Goal: Communication & Community: Answer question/provide support

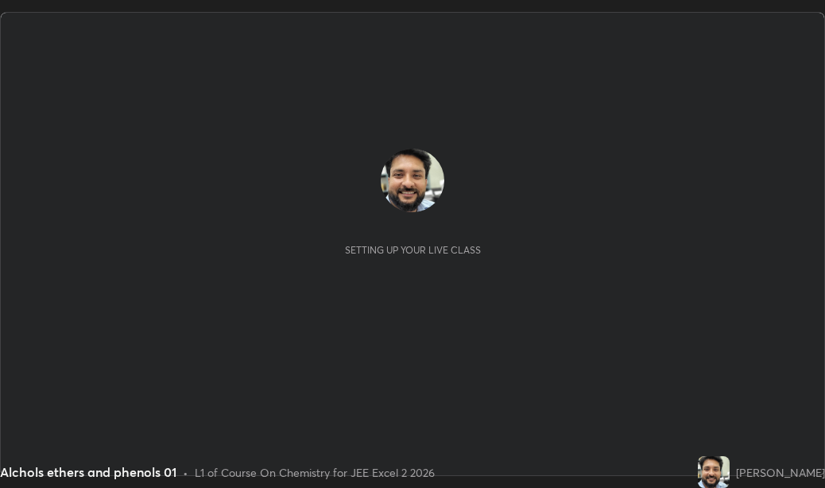
scroll to position [488, 824]
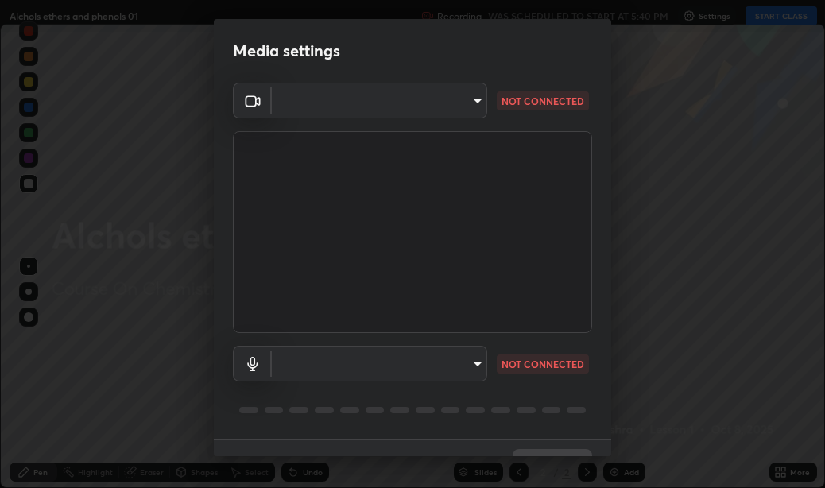
type input "75e712147918ca24a41eb6164b5846738d9e08eb627840b9f55e10290e3177b1"
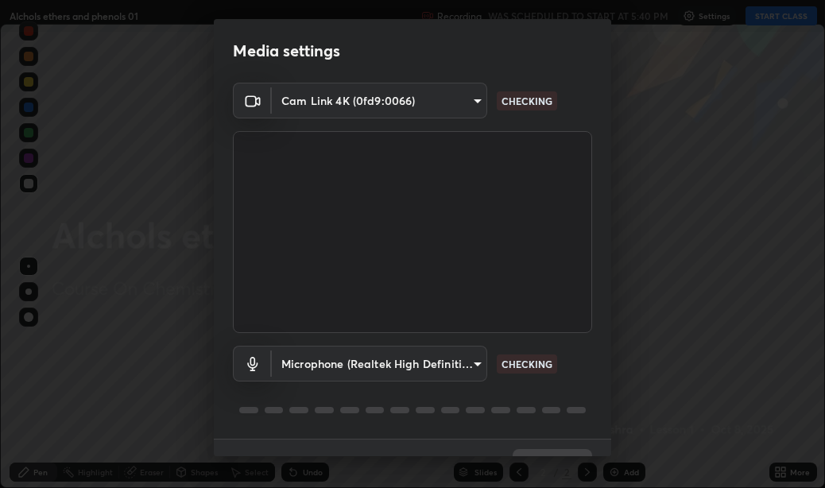
click at [411, 362] on body "Erase all Alchols ethers and phenols 01 Recording WAS SCHEDULED TO START AT 5:4…" at bounding box center [412, 244] width 825 height 488
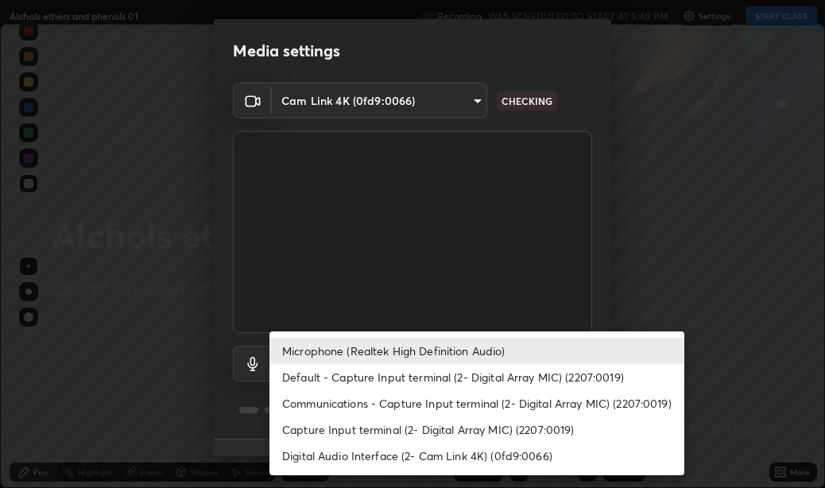
click at [471, 377] on li "Default - Capture Input terminal (2- Digital Array MIC) (2207:0019)" at bounding box center [476, 377] width 415 height 26
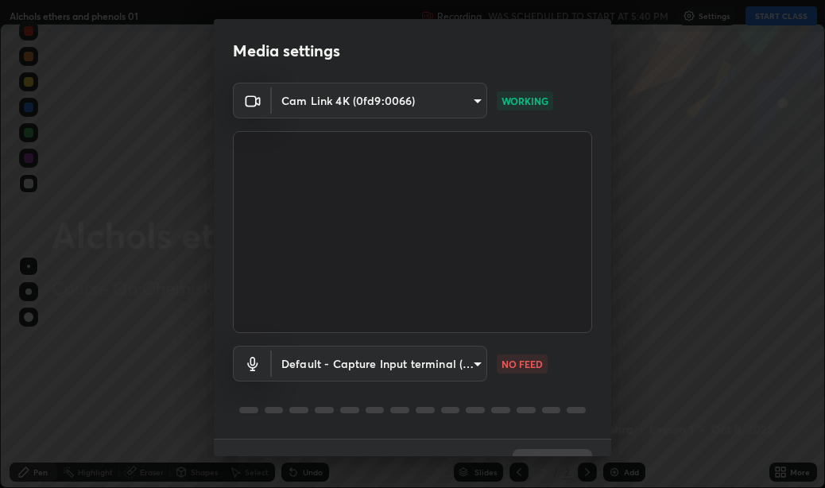
click at [405, 363] on body "Erase all Alchols ethers and phenols 01 Recording WAS SCHEDULED TO START AT 5:4…" at bounding box center [412, 244] width 825 height 488
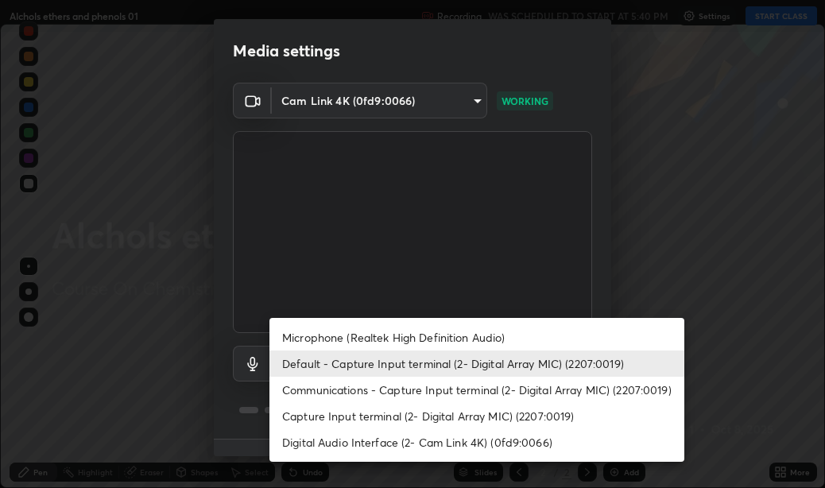
click at [382, 331] on li "Microphone (Realtek High Definition Audio)" at bounding box center [476, 337] width 415 height 26
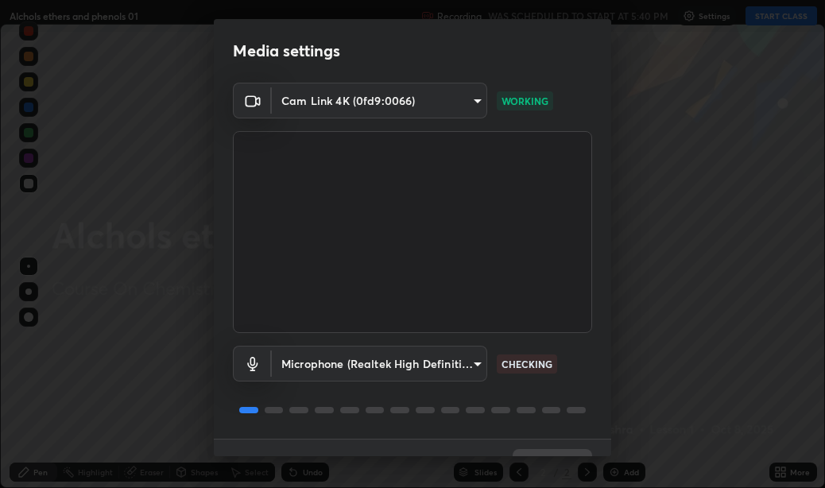
scroll to position [33, 0]
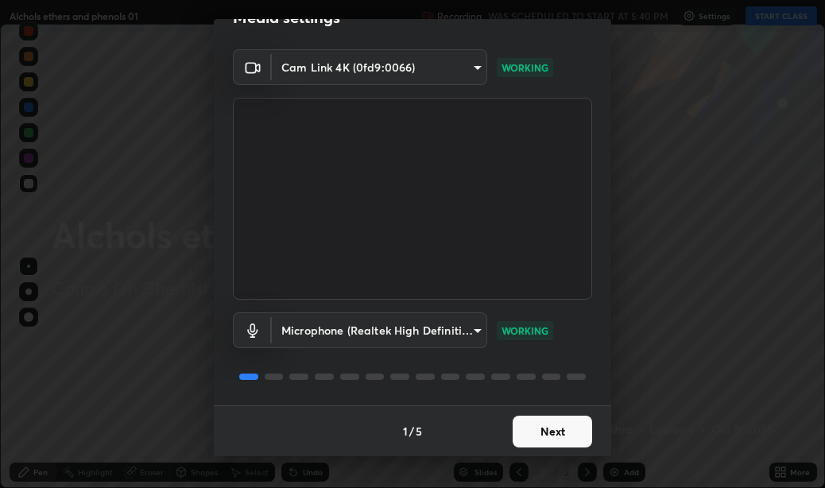
click at [420, 324] on body "Erase all Alchols ethers and phenols 01 Recording WAS SCHEDULED TO START AT 5:4…" at bounding box center [412, 244] width 825 height 488
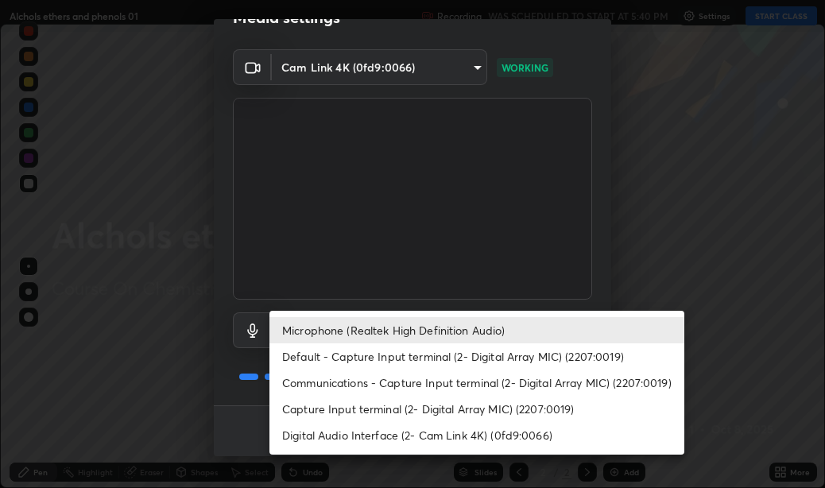
click at [417, 354] on li "Default - Capture Input terminal (2- Digital Array MIC) (2207:0019)" at bounding box center [476, 356] width 415 height 26
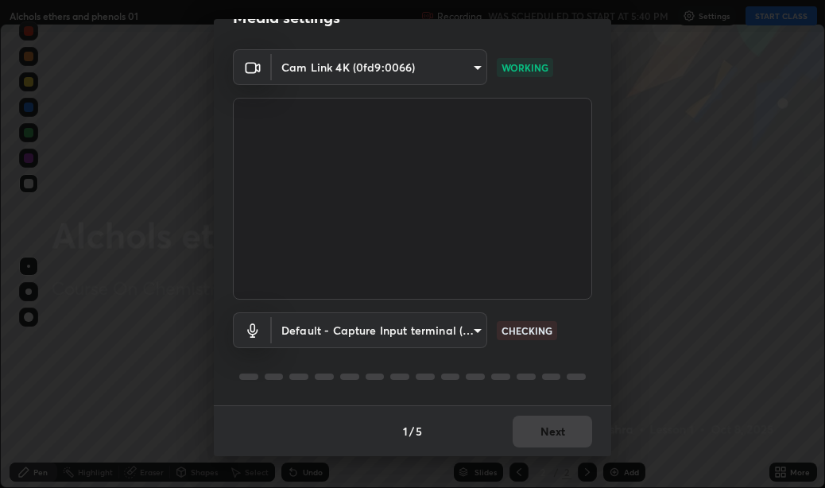
click at [436, 326] on body "Erase all Alchols ethers and phenols 01 Recording WAS SCHEDULED TO START AT 5:4…" at bounding box center [412, 244] width 825 height 488
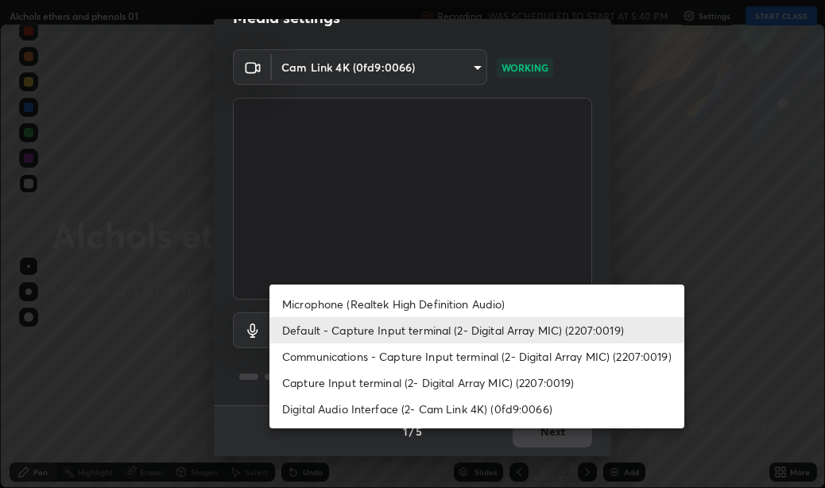
click at [390, 306] on li "Microphone (Realtek High Definition Audio)" at bounding box center [476, 304] width 415 height 26
type input "edabd9cc8d126c1a73767365600906e9c5a4425c76421b07867cf48dbb908c86"
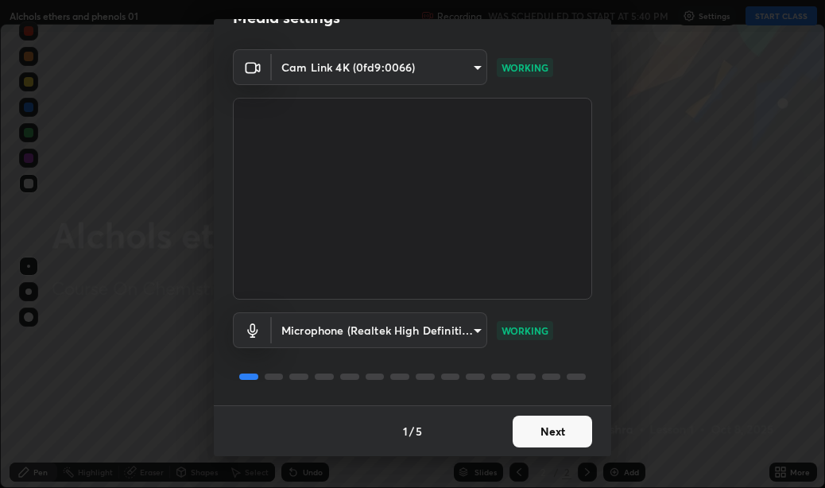
click at [560, 430] on button "Next" at bounding box center [552, 432] width 79 height 32
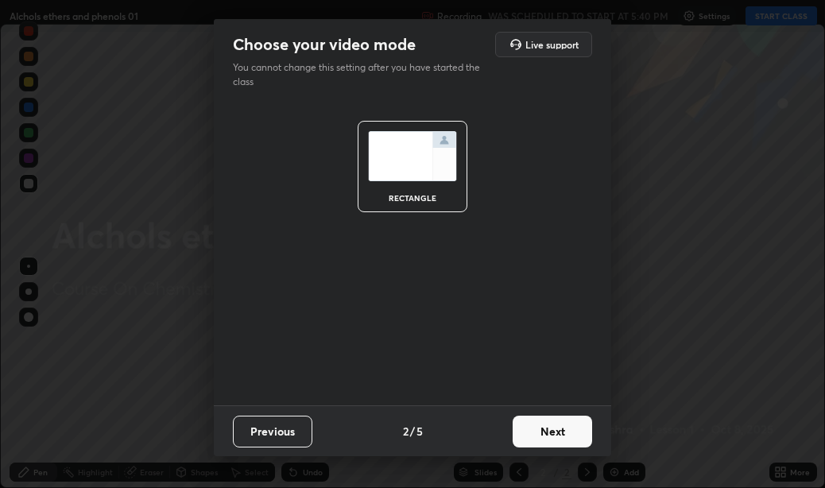
click at [560, 443] on button "Next" at bounding box center [552, 432] width 79 height 32
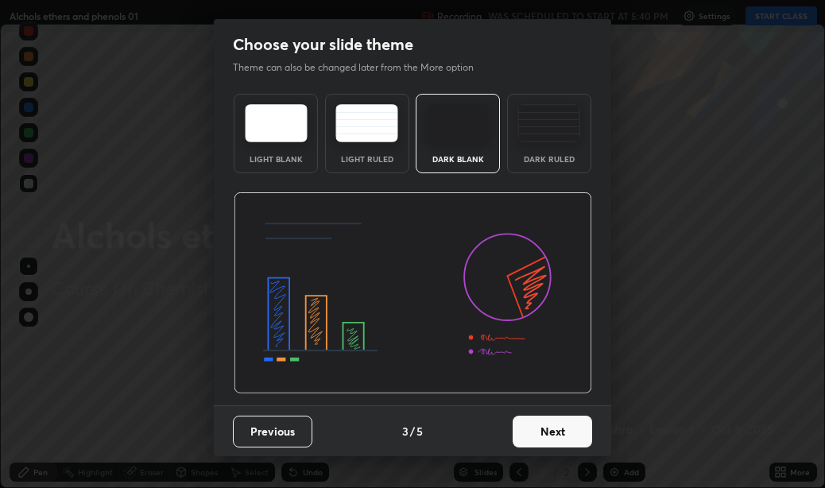
click at [560, 426] on button "Next" at bounding box center [552, 432] width 79 height 32
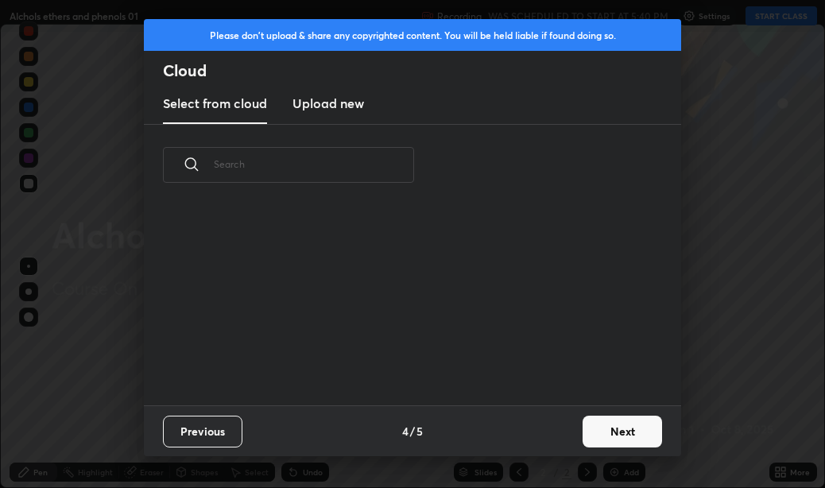
click at [618, 432] on button "Next" at bounding box center [622, 432] width 79 height 32
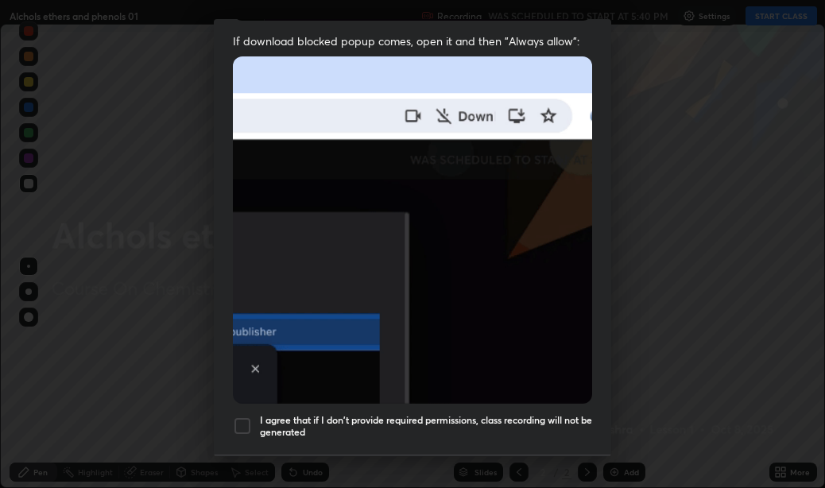
scroll to position [320, 0]
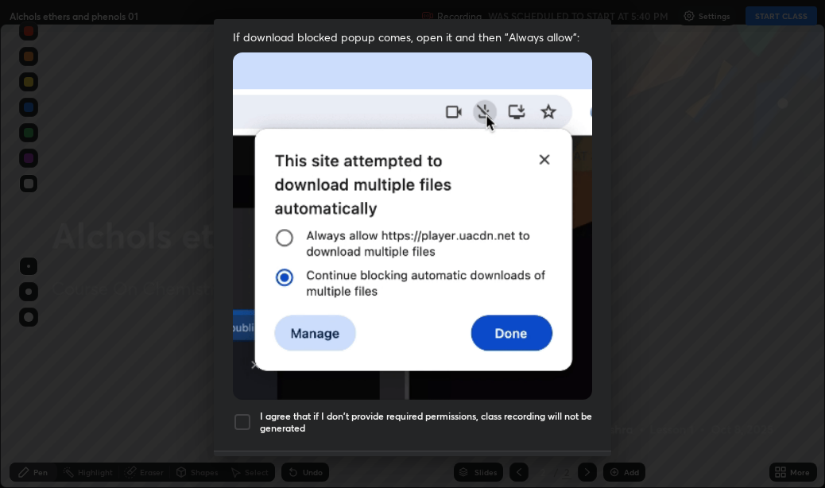
click at [240, 413] on div at bounding box center [242, 422] width 19 height 19
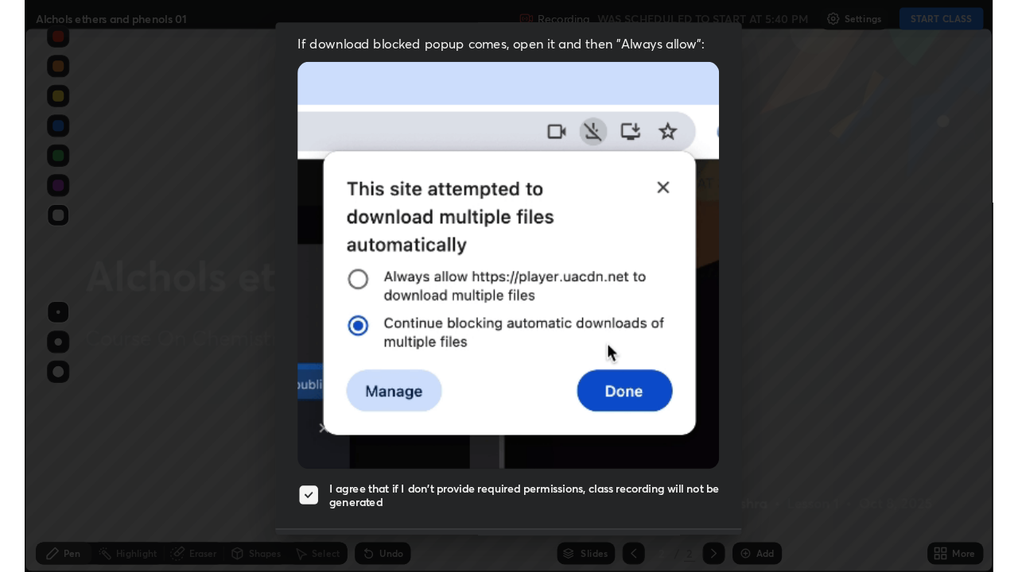
scroll to position [358, 0]
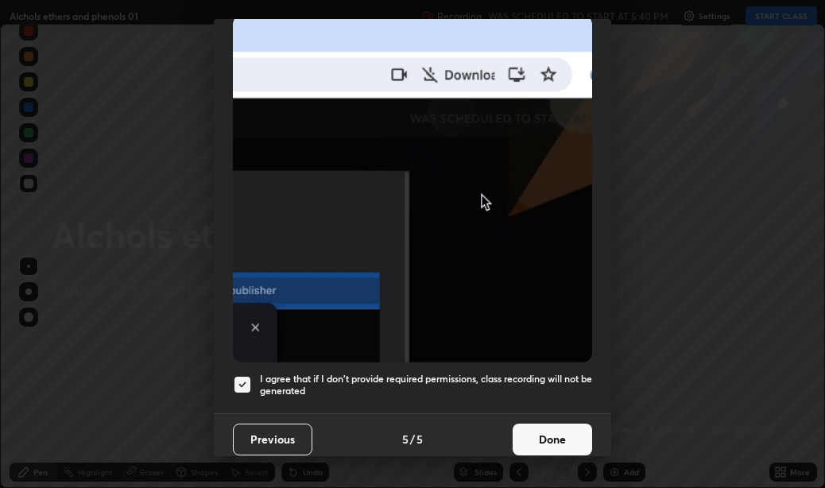
click at [552, 432] on button "Done" at bounding box center [552, 440] width 79 height 32
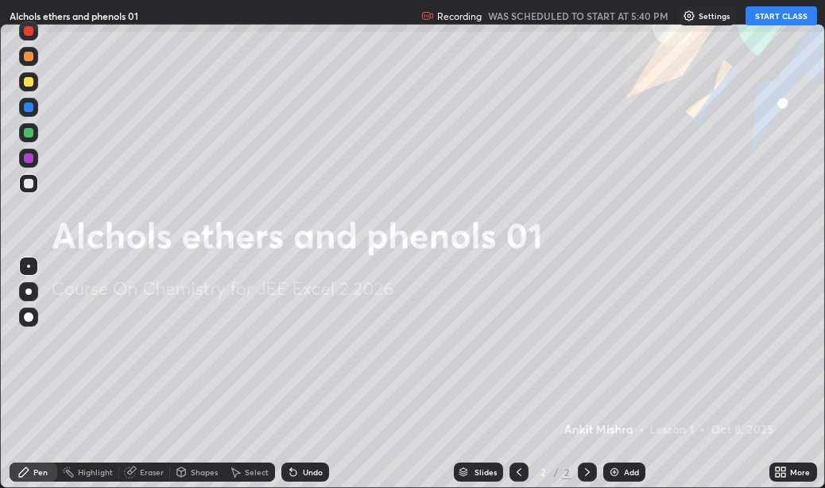
click at [776, 14] on button "START CLASS" at bounding box center [782, 15] width 72 height 19
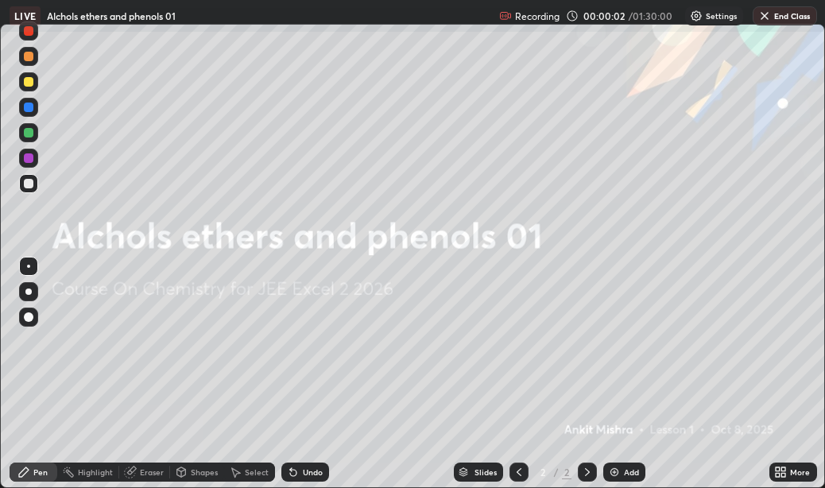
click at [784, 475] on icon at bounding box center [784, 475] width 4 height 4
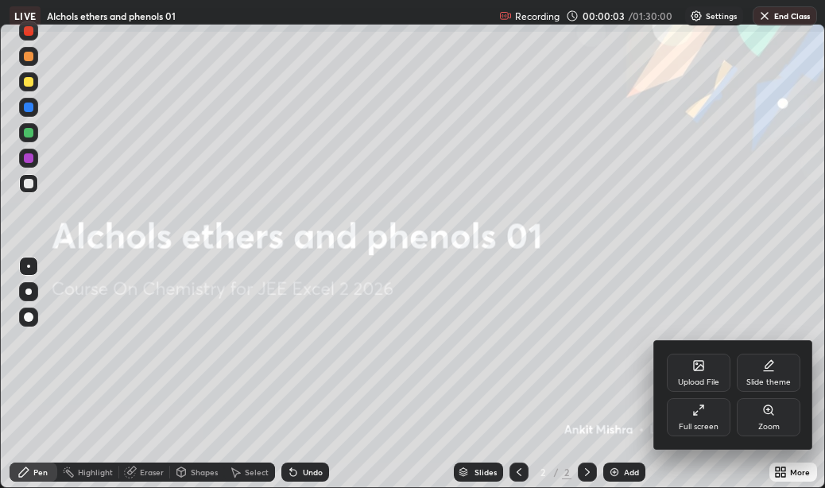
click at [700, 423] on div "Full screen" at bounding box center [699, 427] width 40 height 8
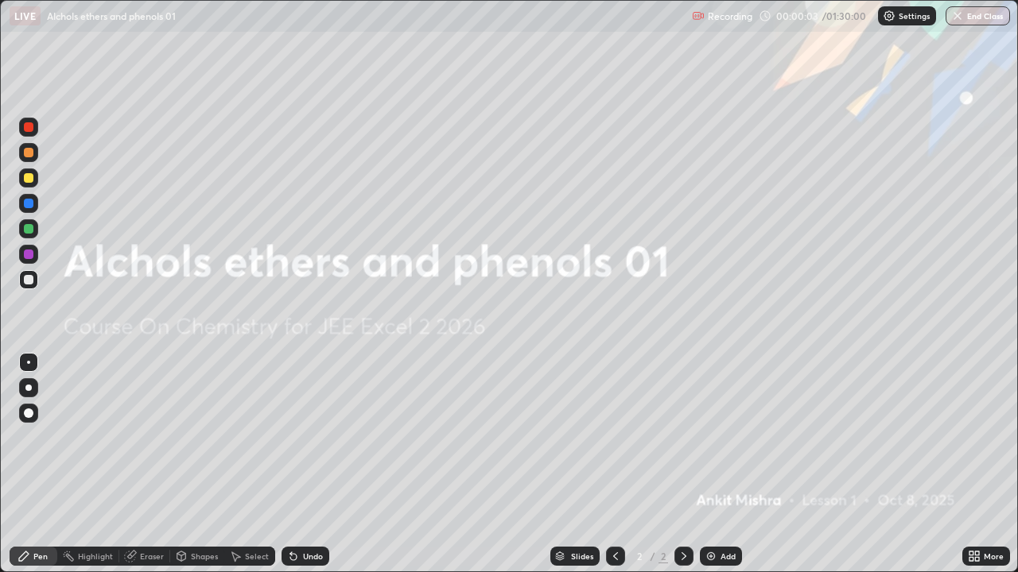
scroll to position [572, 1018]
click at [708, 487] on img at bounding box center [710, 556] width 13 height 13
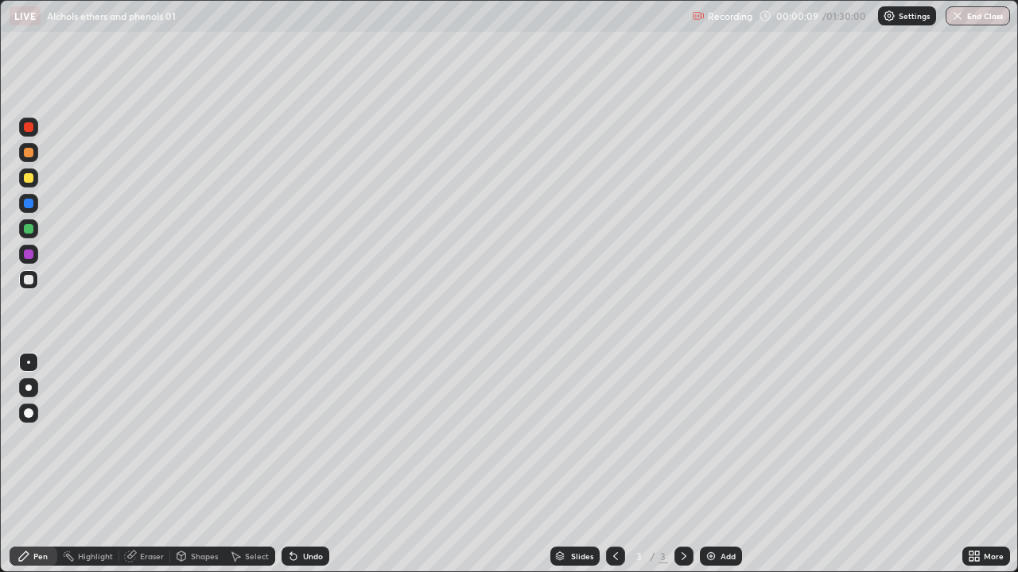
click at [614, 487] on icon at bounding box center [615, 556] width 13 height 13
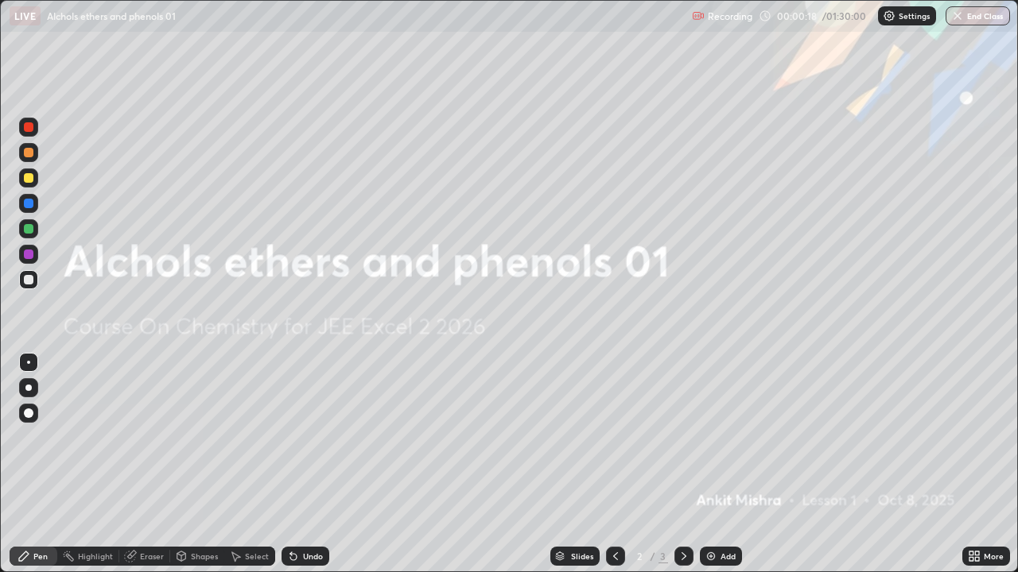
click at [684, 487] on icon at bounding box center [683, 556] width 5 height 8
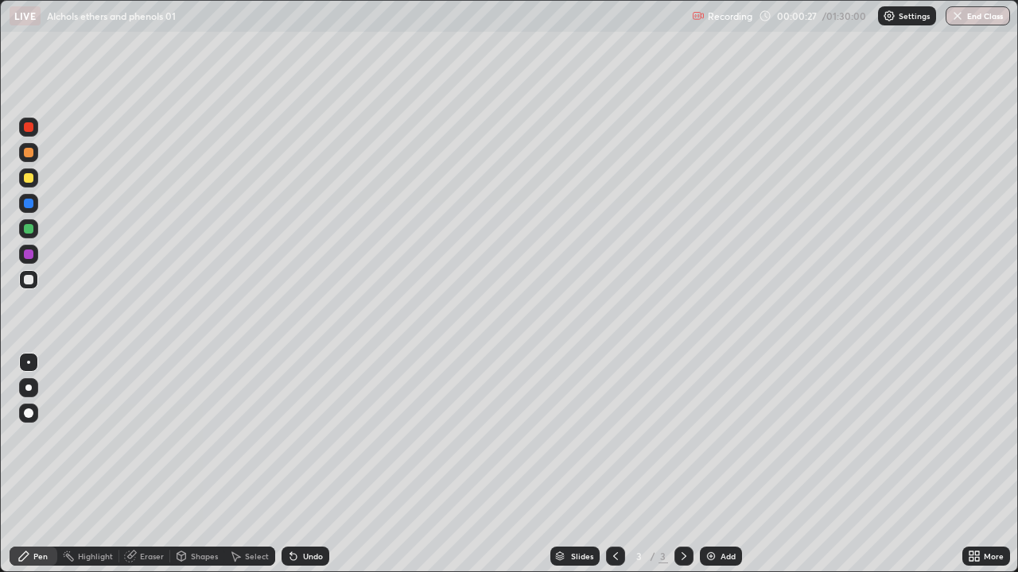
click at [149, 487] on div "Eraser" at bounding box center [152, 556] width 24 height 8
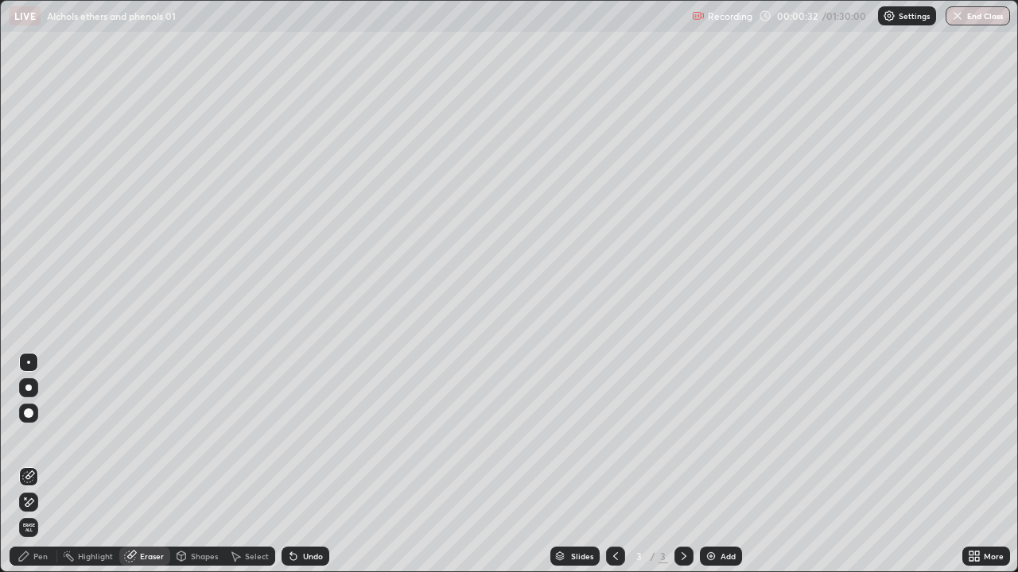
click at [142, 487] on div "Eraser" at bounding box center [152, 556] width 24 height 8
click at [49, 487] on div "Pen" at bounding box center [34, 556] width 48 height 19
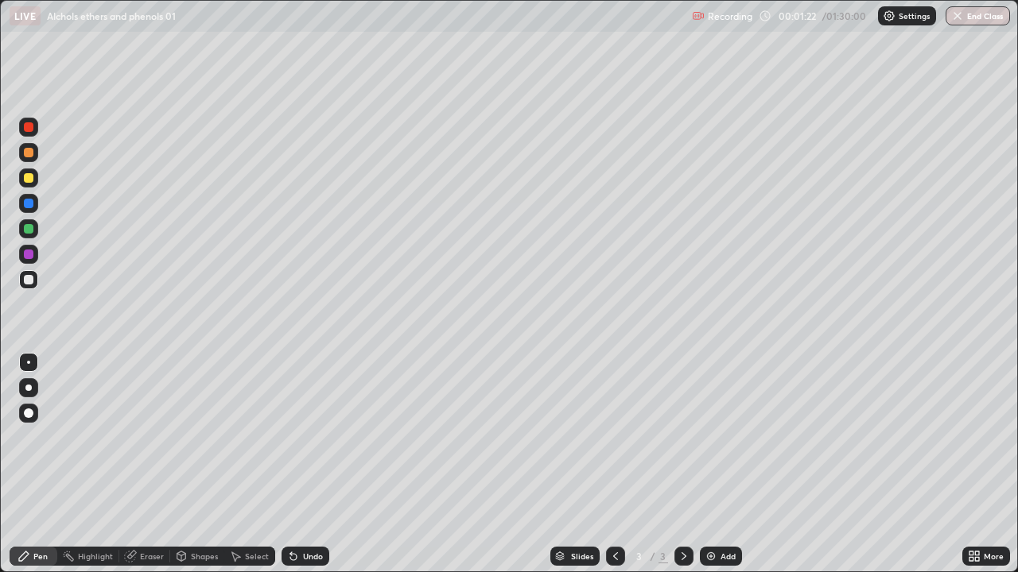
click at [103, 487] on div "Highlight" at bounding box center [95, 556] width 35 height 8
click at [46, 487] on div "Pen" at bounding box center [40, 556] width 14 height 8
click at [49, 487] on div "Pen" at bounding box center [34, 556] width 48 height 19
click at [681, 487] on icon at bounding box center [683, 556] width 13 height 13
click at [718, 487] on div "Add" at bounding box center [721, 556] width 42 height 19
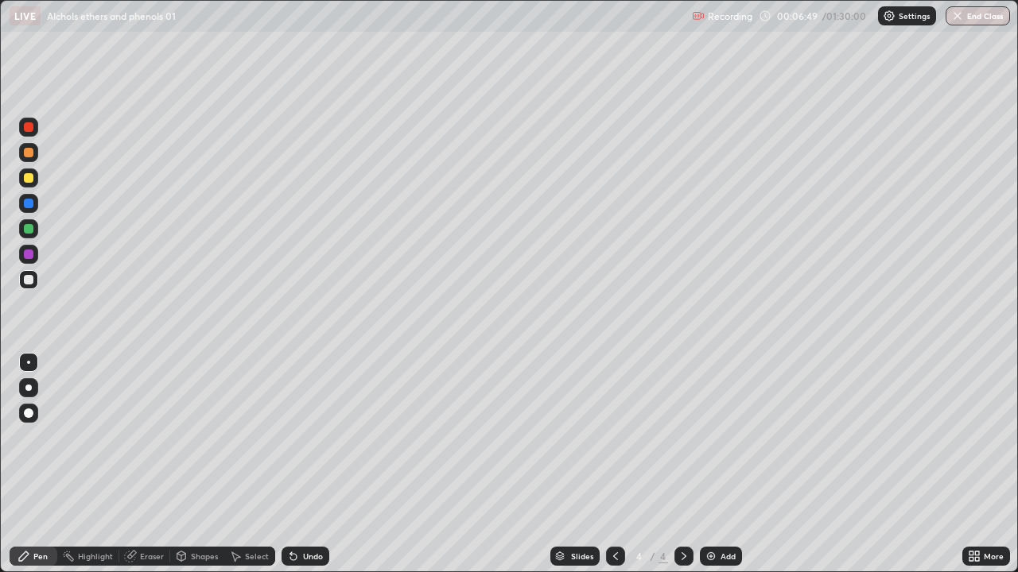
click at [32, 155] on div at bounding box center [29, 153] width 10 height 10
click at [824, 487] on div "More" at bounding box center [986, 557] width 48 height 32
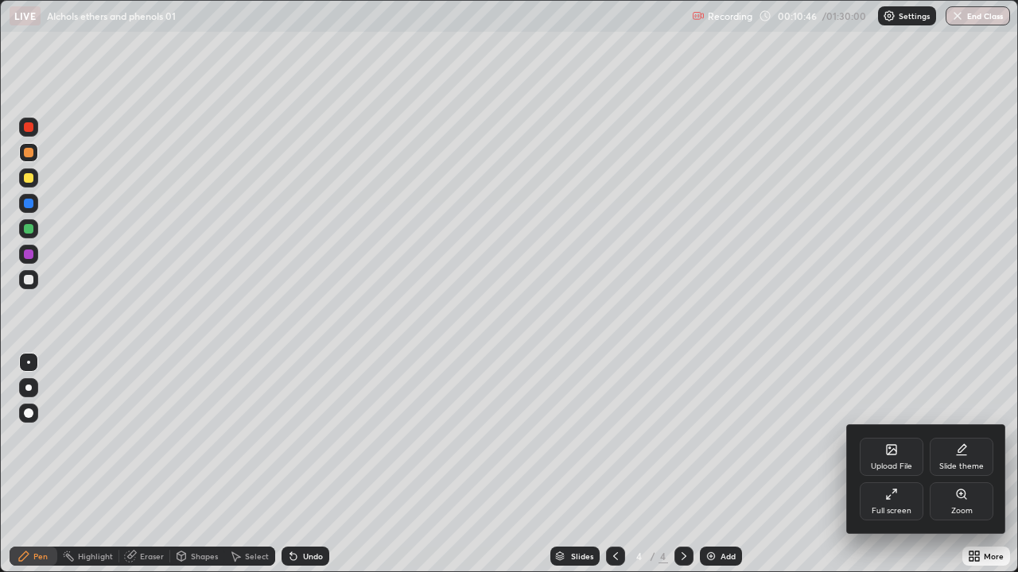
click at [824, 487] on div at bounding box center [509, 286] width 1018 height 572
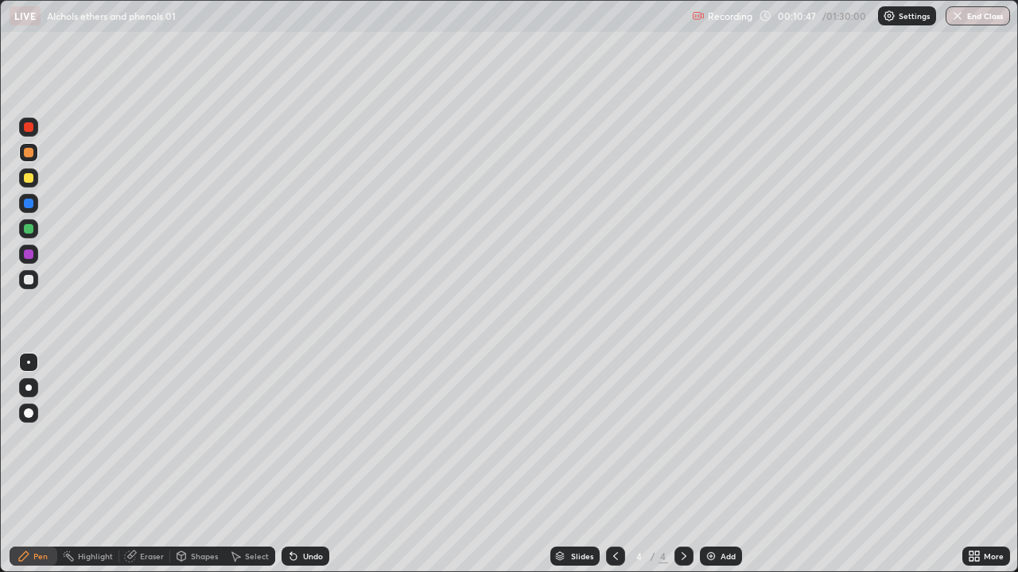
click at [821, 487] on div "Slides 4 / 4 Add" at bounding box center [645, 557] width 633 height 32
click at [824, 487] on div "More" at bounding box center [986, 557] width 48 height 32
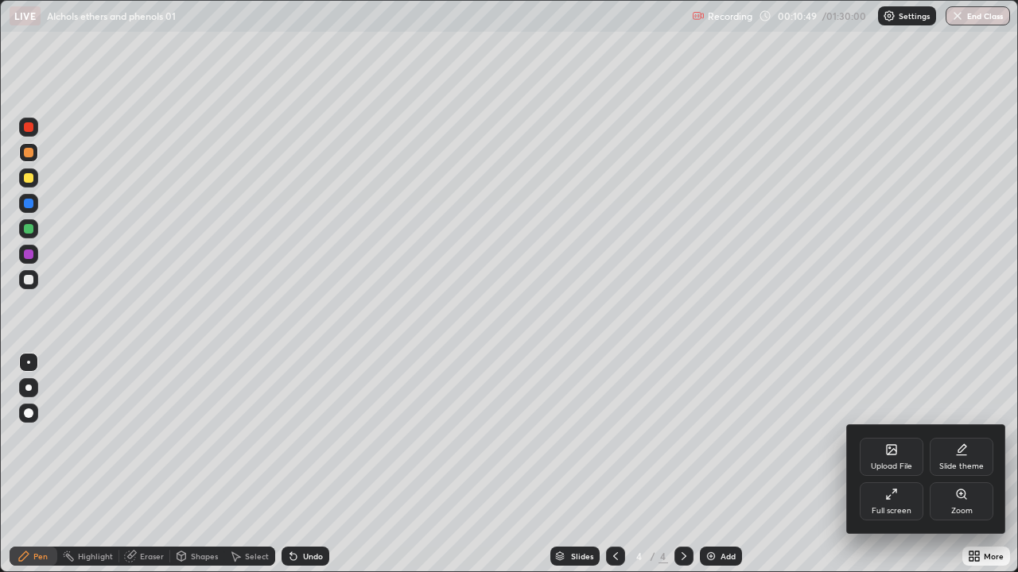
click at [824, 487] on div at bounding box center [509, 286] width 1018 height 572
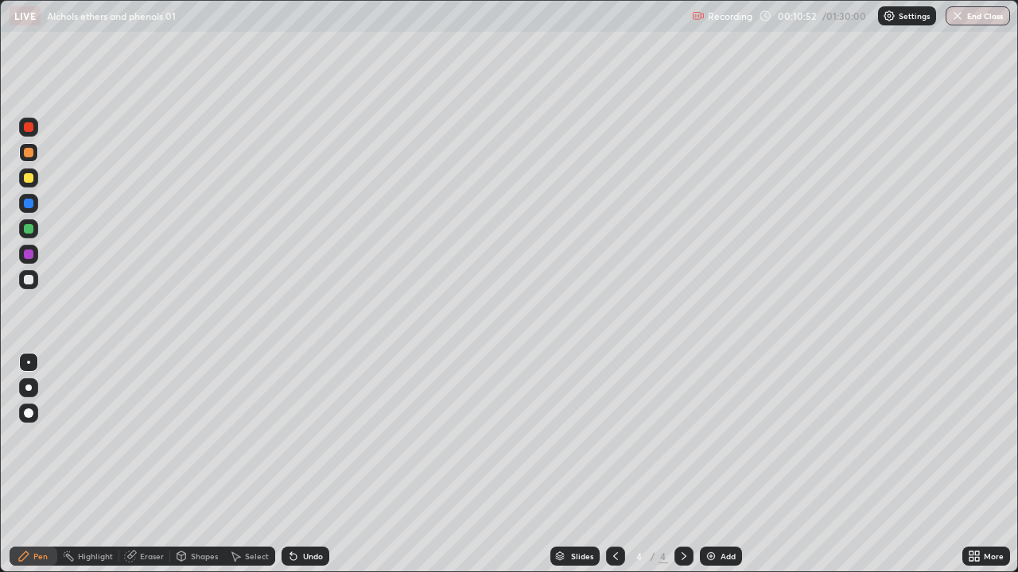
click at [824, 487] on div "More" at bounding box center [986, 557] width 48 height 32
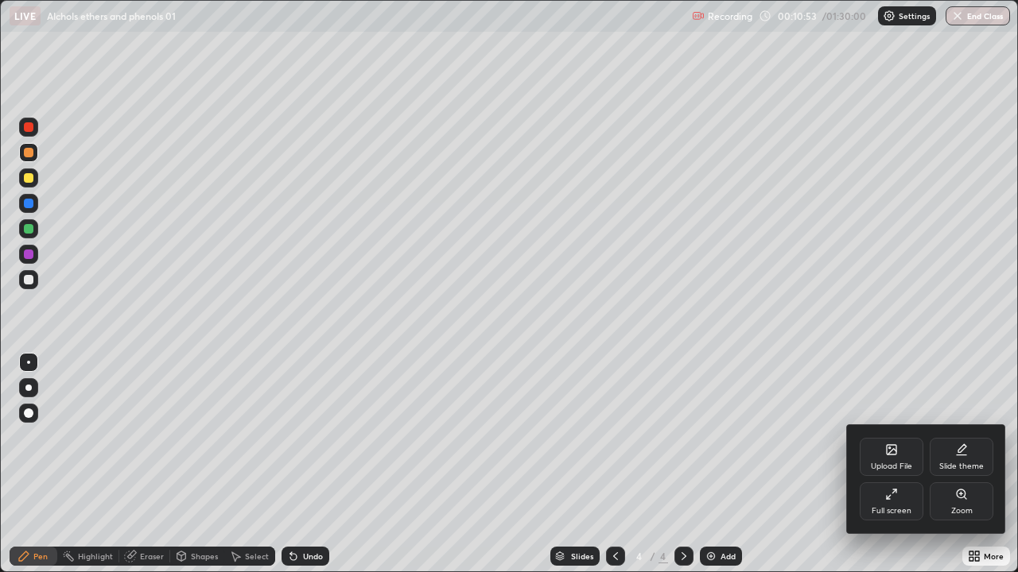
click at [821, 487] on div at bounding box center [509, 286] width 1018 height 572
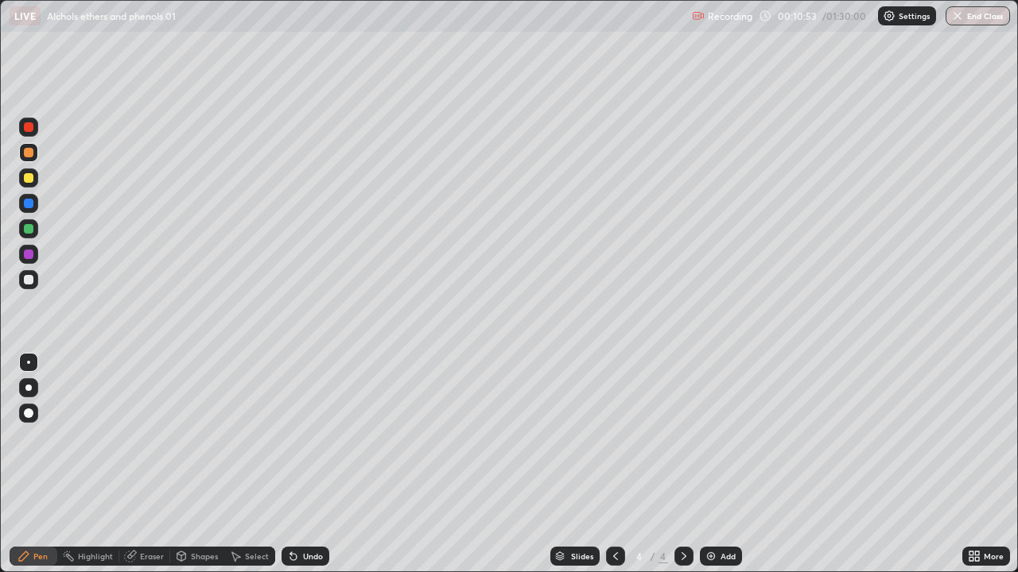
click at [824, 487] on div "Slides 4 / 4 Add" at bounding box center [645, 557] width 633 height 32
click at [725, 487] on div "Add" at bounding box center [727, 556] width 15 height 8
click at [30, 179] on div at bounding box center [29, 178] width 10 height 10
click at [29, 151] on div at bounding box center [29, 153] width 10 height 10
click at [614, 487] on icon at bounding box center [615, 556] width 13 height 13
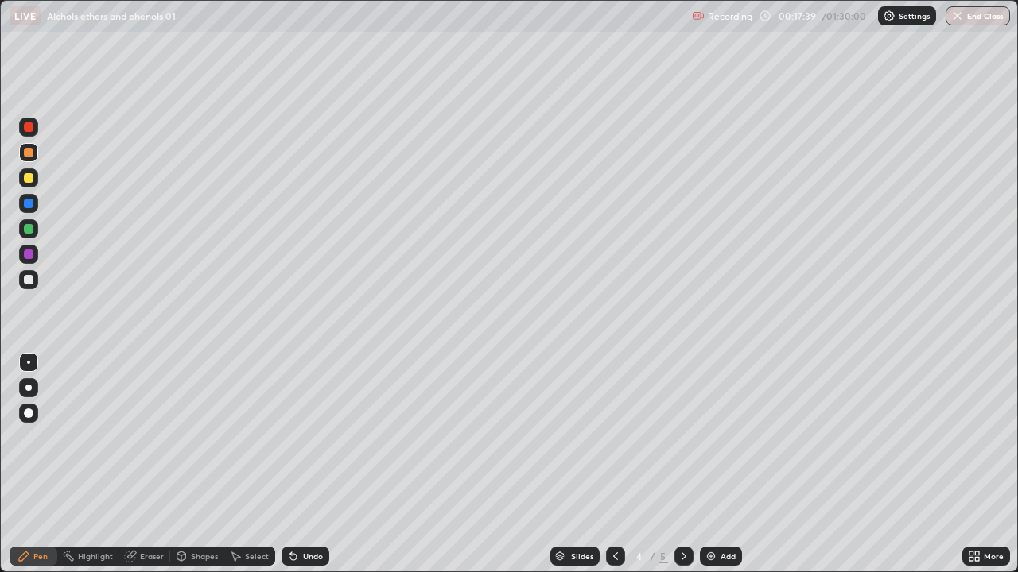
click at [614, 487] on icon at bounding box center [615, 556] width 13 height 13
click at [682, 487] on icon at bounding box center [683, 556] width 13 height 13
click at [617, 487] on icon at bounding box center [615, 556] width 13 height 13
click at [614, 487] on icon at bounding box center [615, 556] width 13 height 13
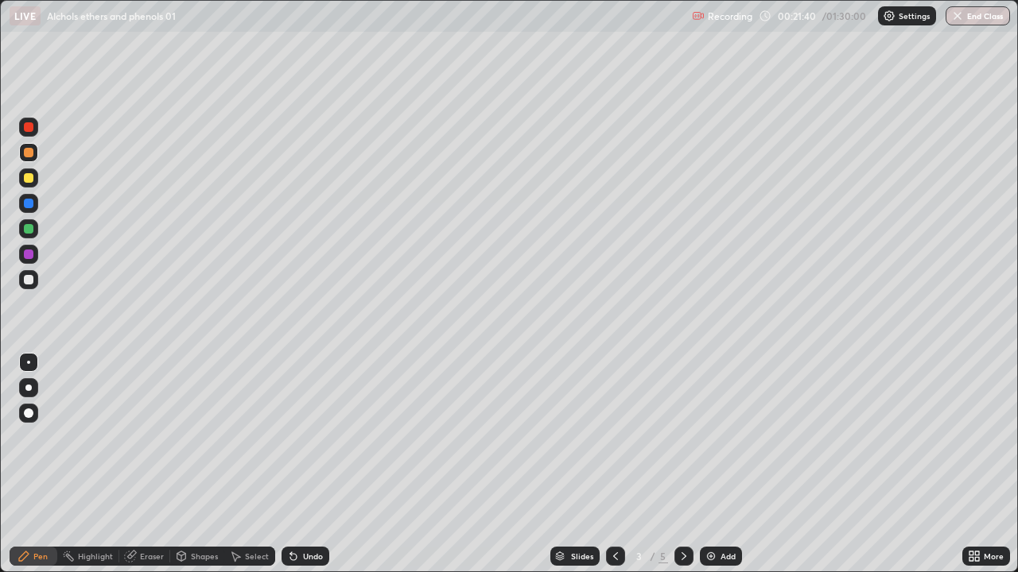
click at [681, 487] on icon at bounding box center [683, 556] width 5 height 8
click at [682, 487] on icon at bounding box center [683, 556] width 13 height 13
click at [254, 487] on div "Select" at bounding box center [249, 557] width 51 height 32
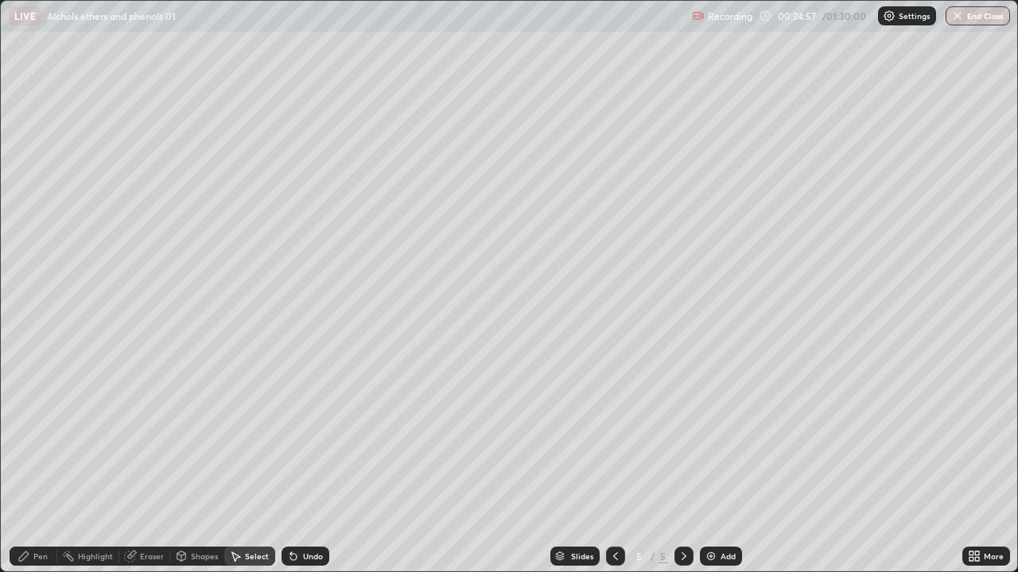
click at [254, 487] on div "Select" at bounding box center [249, 557] width 51 height 32
click at [730, 487] on div "Add" at bounding box center [727, 556] width 15 height 8
click at [46, 487] on div "Pen" at bounding box center [40, 556] width 14 height 8
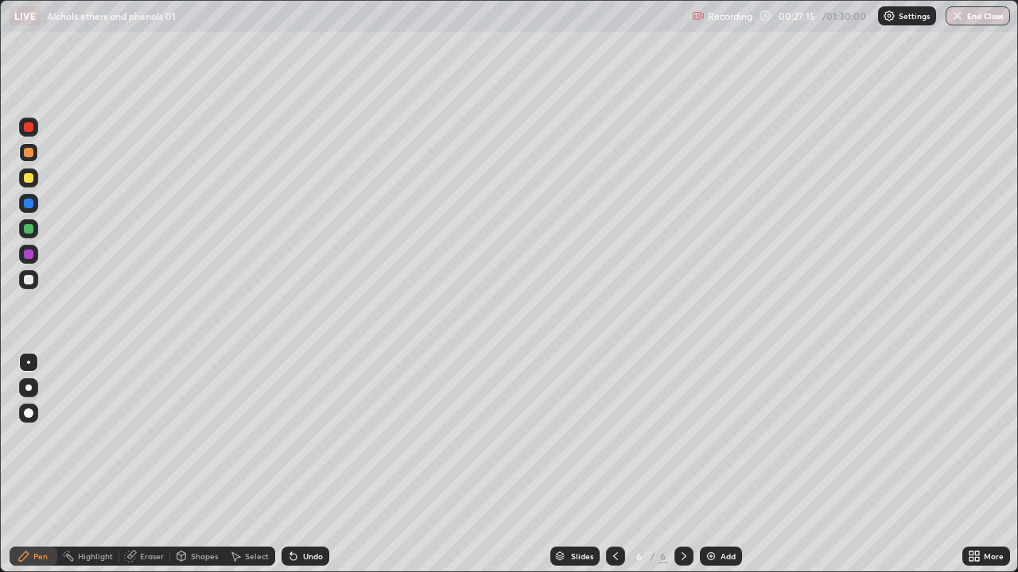
click at [146, 487] on div "Eraser" at bounding box center [152, 556] width 24 height 8
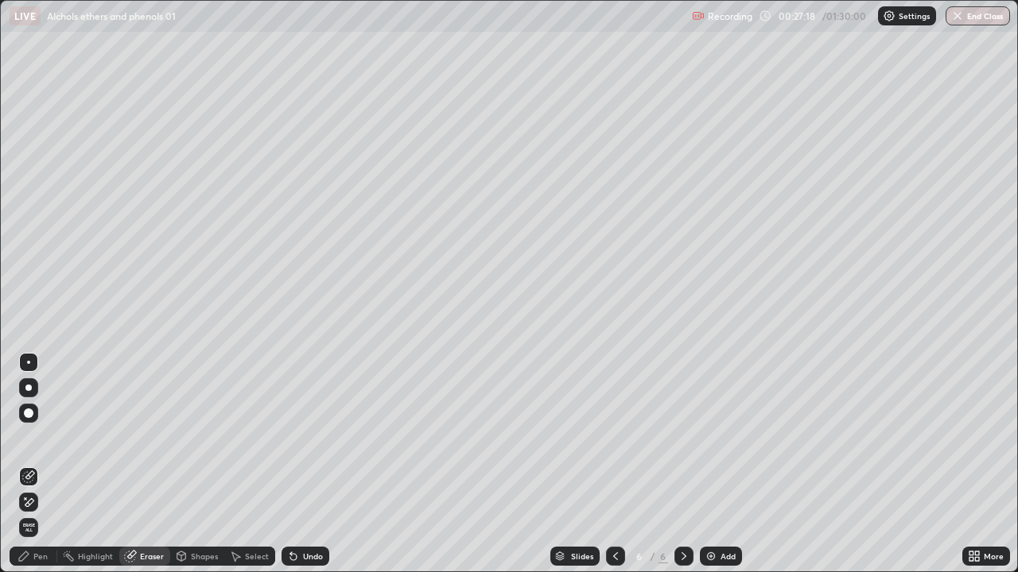
click at [48, 487] on div "Pen" at bounding box center [34, 556] width 48 height 19
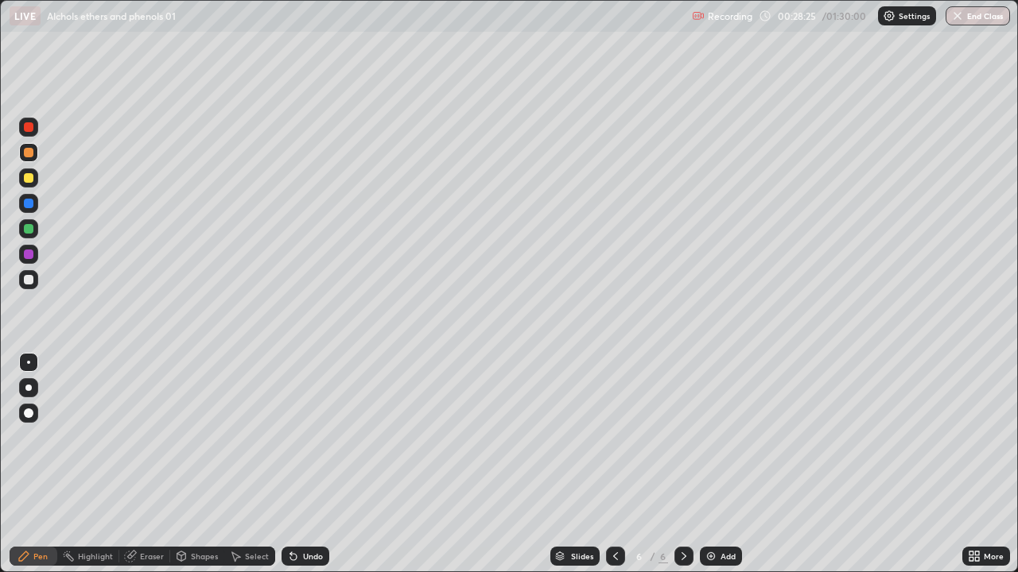
click at [51, 487] on div "Pen" at bounding box center [34, 556] width 48 height 19
click at [33, 180] on div at bounding box center [29, 178] width 10 height 10
click at [28, 126] on div at bounding box center [29, 127] width 10 height 10
click at [30, 205] on div at bounding box center [29, 204] width 10 height 10
click at [28, 231] on div at bounding box center [29, 229] width 10 height 10
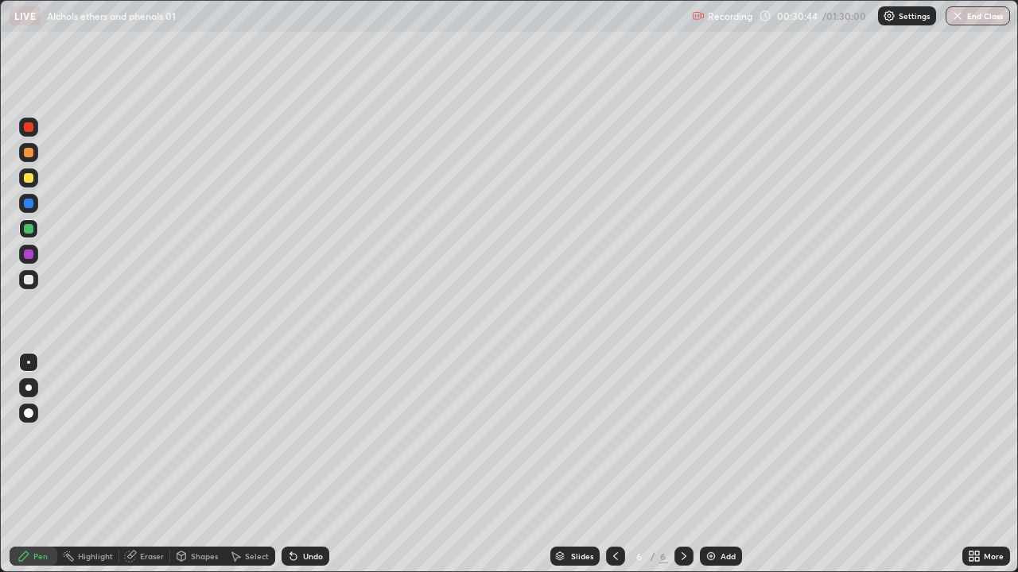
click at [715, 487] on div "Add" at bounding box center [721, 556] width 42 height 19
click at [33, 153] on div at bounding box center [29, 153] width 10 height 10
click at [31, 177] on div at bounding box center [29, 178] width 10 height 10
click at [614, 487] on icon at bounding box center [615, 556] width 13 height 13
click at [674, 487] on div at bounding box center [683, 556] width 19 height 19
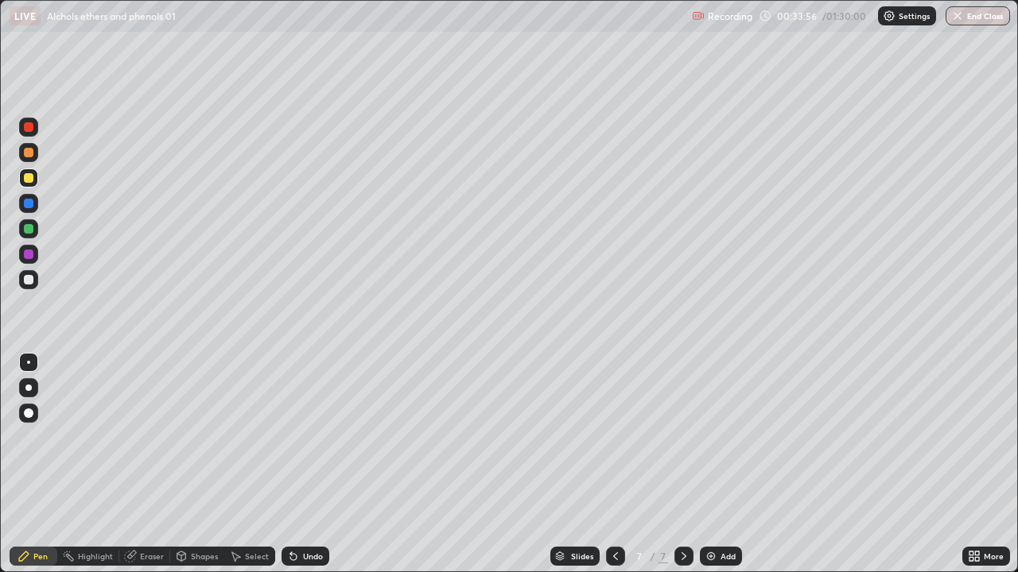
click at [614, 487] on icon at bounding box center [615, 556] width 13 height 13
click at [682, 487] on icon at bounding box center [683, 556] width 13 height 13
click at [710, 487] on img at bounding box center [710, 556] width 13 height 13
click at [30, 181] on div at bounding box center [29, 178] width 10 height 10
click at [29, 153] on div at bounding box center [29, 153] width 10 height 10
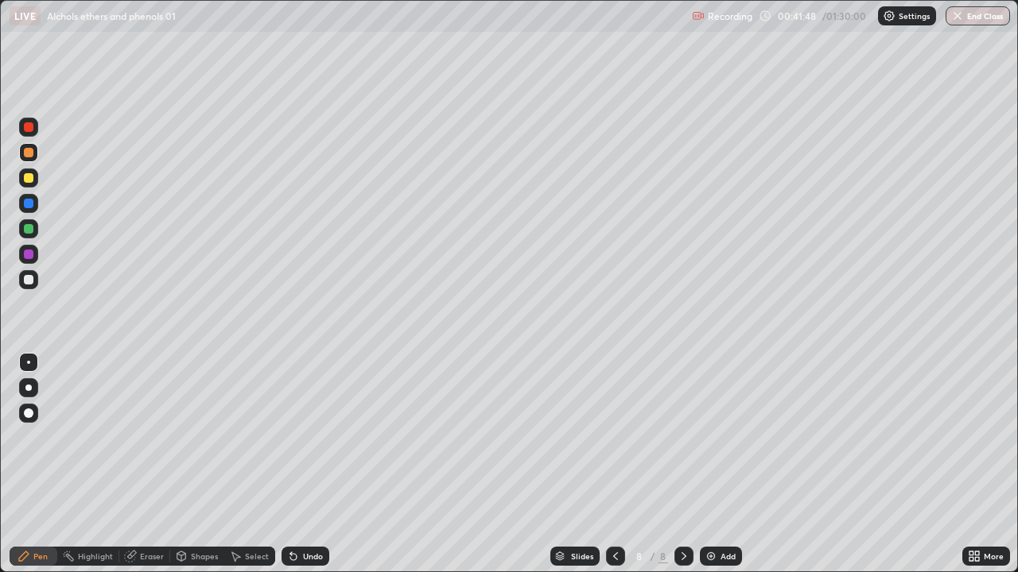
click at [27, 177] on div at bounding box center [29, 178] width 10 height 10
click at [21, 154] on div at bounding box center [28, 152] width 19 height 19
click at [24, 185] on div at bounding box center [28, 178] width 19 height 19
click at [721, 487] on div "Add" at bounding box center [721, 556] width 42 height 19
click at [152, 487] on div "Eraser" at bounding box center [152, 556] width 24 height 8
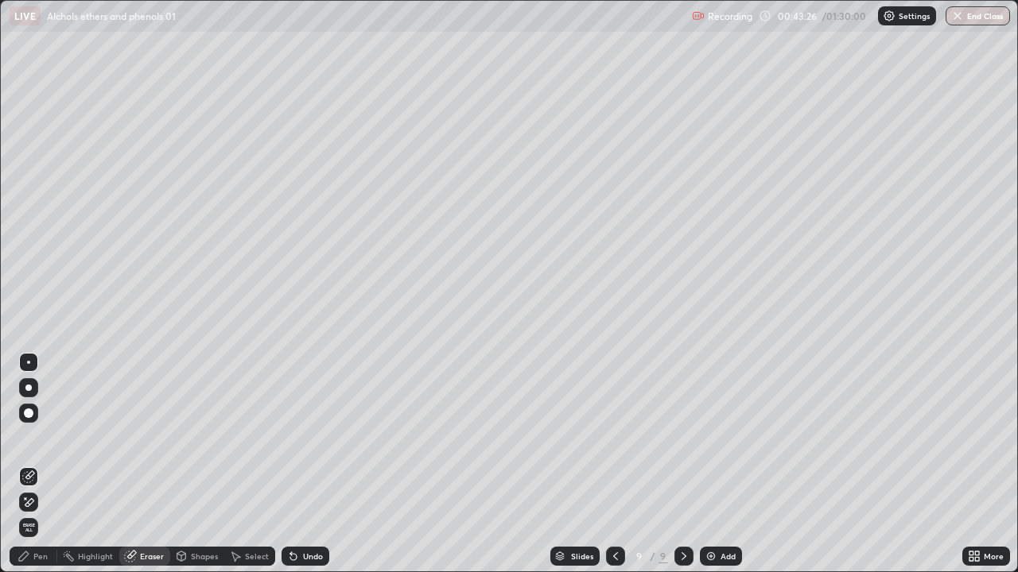
click at [41, 487] on div "Pen" at bounding box center [40, 556] width 14 height 8
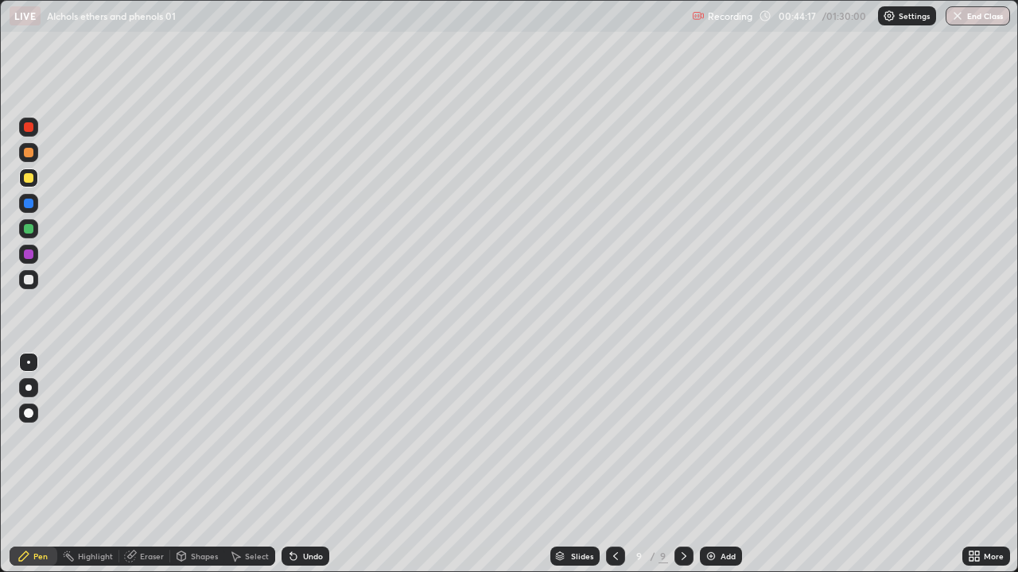
click at [29, 153] on div at bounding box center [29, 153] width 10 height 10
click at [143, 487] on div "Eraser" at bounding box center [144, 556] width 51 height 19
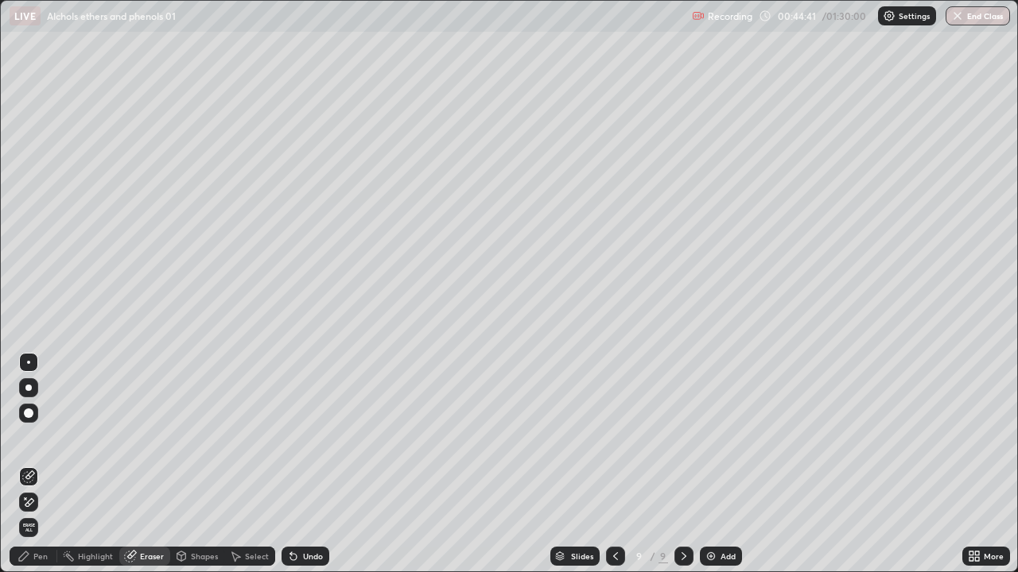
click at [40, 487] on div "Pen" at bounding box center [40, 556] width 14 height 8
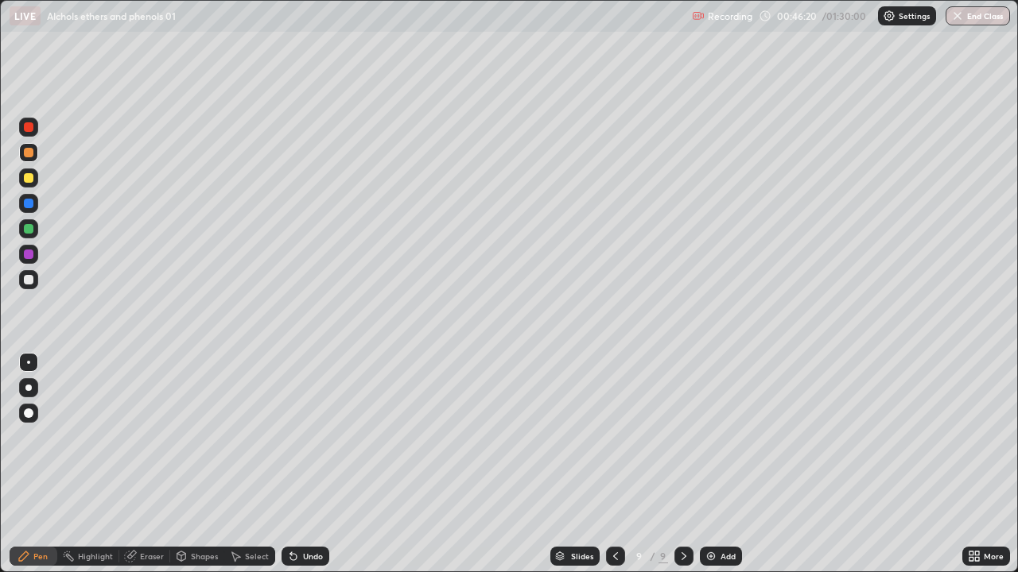
click at [714, 487] on img at bounding box center [710, 556] width 13 height 13
click at [720, 487] on div "Add" at bounding box center [727, 556] width 15 height 8
click at [153, 487] on div "Eraser" at bounding box center [152, 556] width 24 height 8
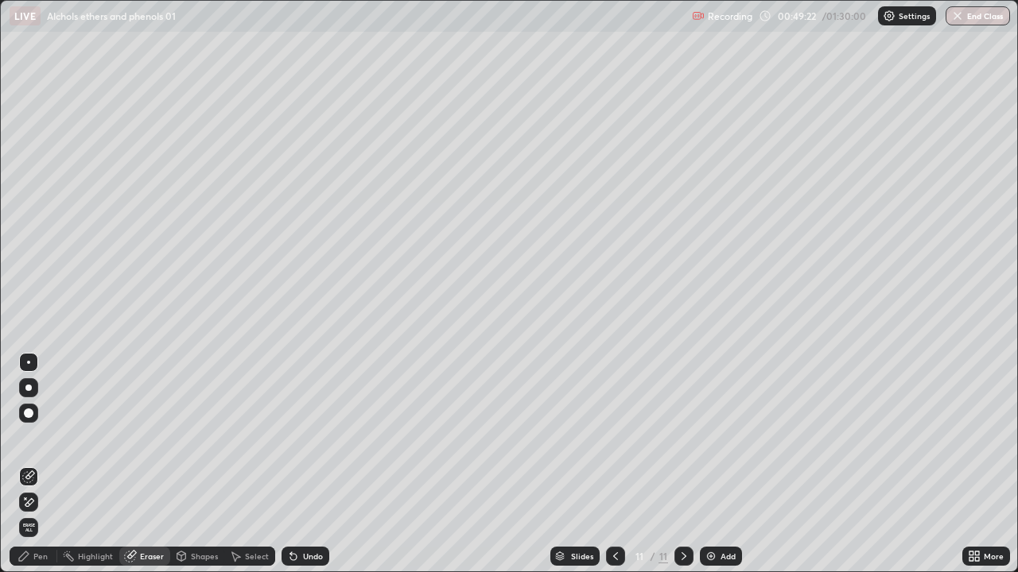
click at [44, 487] on div "Pen" at bounding box center [34, 556] width 48 height 19
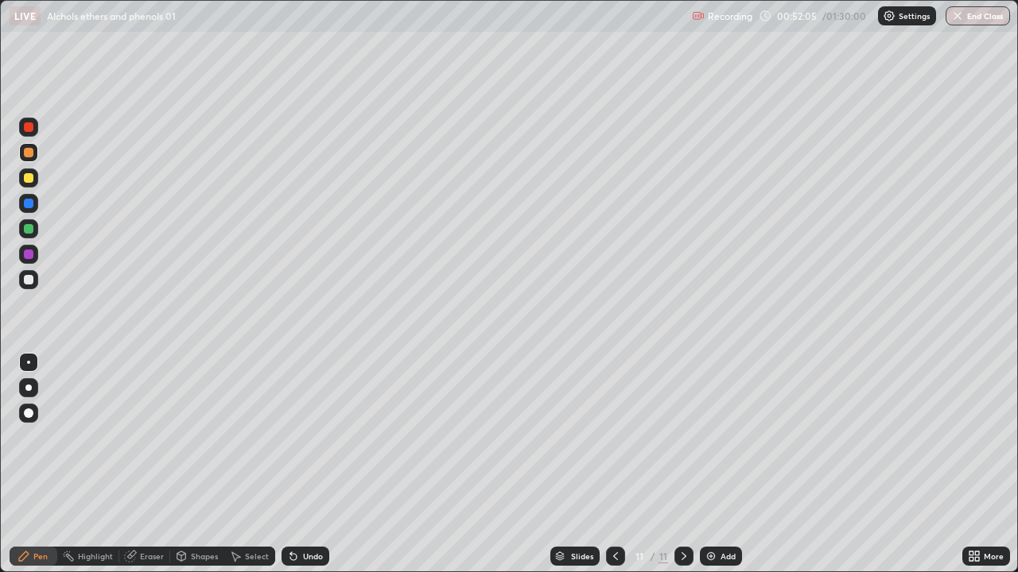
click at [614, 487] on icon at bounding box center [615, 556] width 13 height 13
click at [613, 487] on icon at bounding box center [615, 556] width 13 height 13
click at [614, 487] on icon at bounding box center [615, 556] width 13 height 13
click at [680, 487] on icon at bounding box center [683, 556] width 13 height 13
click at [682, 487] on icon at bounding box center [683, 556] width 13 height 13
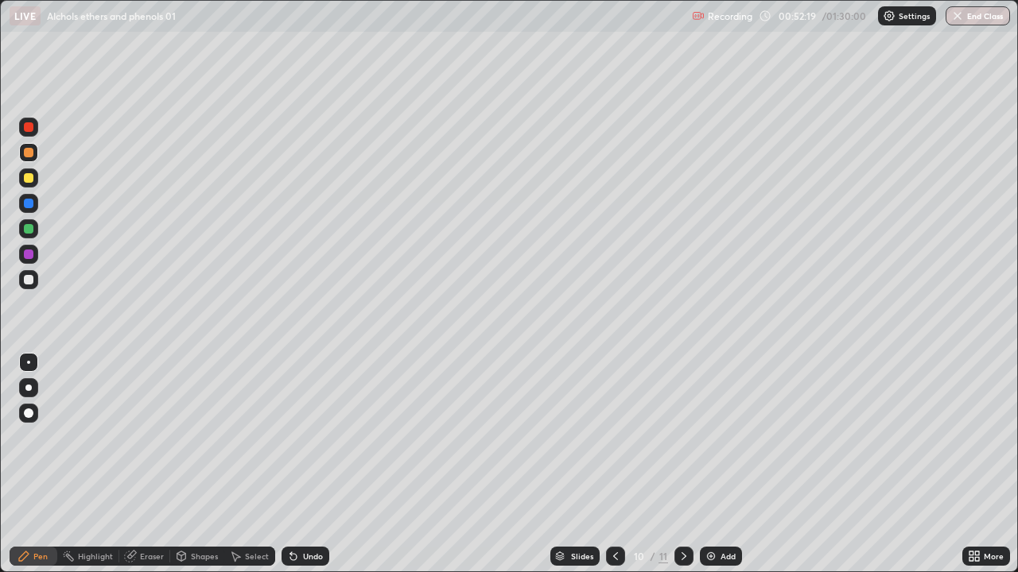
click at [682, 487] on icon at bounding box center [683, 556] width 13 height 13
click at [615, 487] on div at bounding box center [615, 556] width 19 height 19
click at [614, 487] on icon at bounding box center [615, 556] width 13 height 13
click at [612, 487] on icon at bounding box center [615, 556] width 13 height 13
click at [614, 487] on icon at bounding box center [615, 556] width 13 height 13
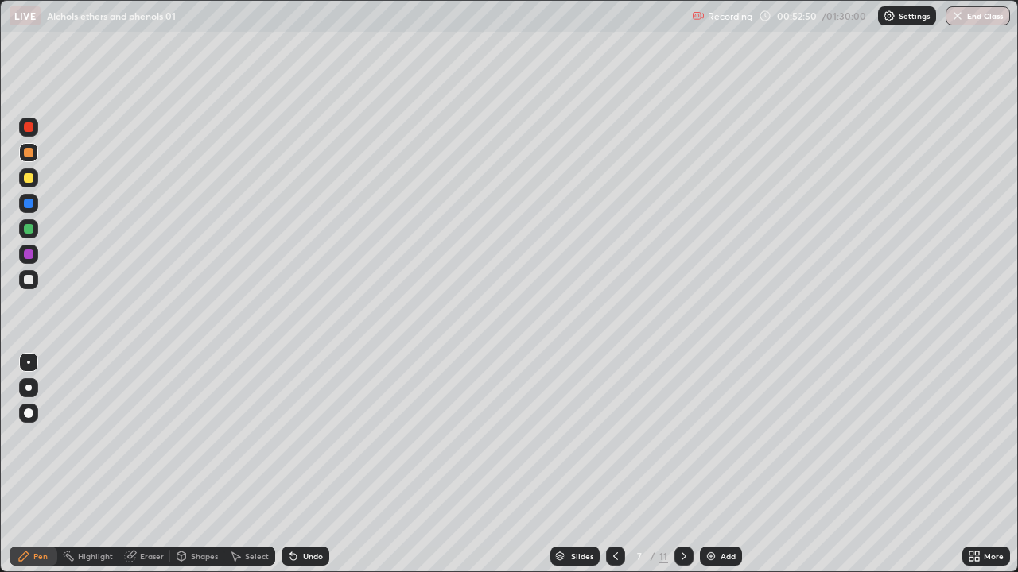
click at [688, 487] on div at bounding box center [683, 556] width 19 height 19
click at [682, 487] on icon at bounding box center [683, 556] width 13 height 13
click at [688, 487] on div at bounding box center [683, 556] width 19 height 19
click at [716, 487] on div "Add" at bounding box center [721, 556] width 42 height 19
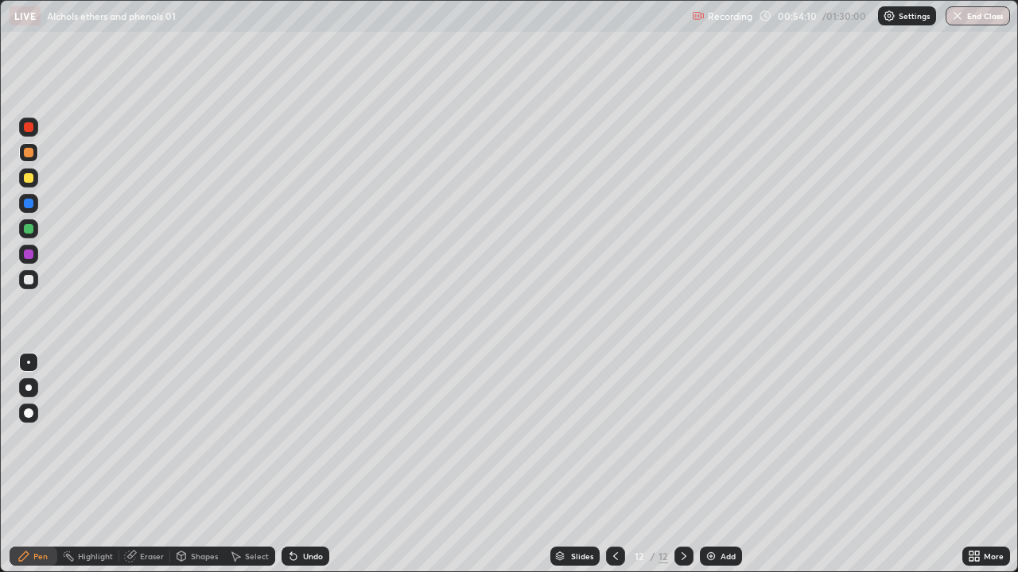
click at [29, 179] on div at bounding box center [29, 178] width 10 height 10
click at [147, 487] on div "Eraser" at bounding box center [144, 556] width 51 height 19
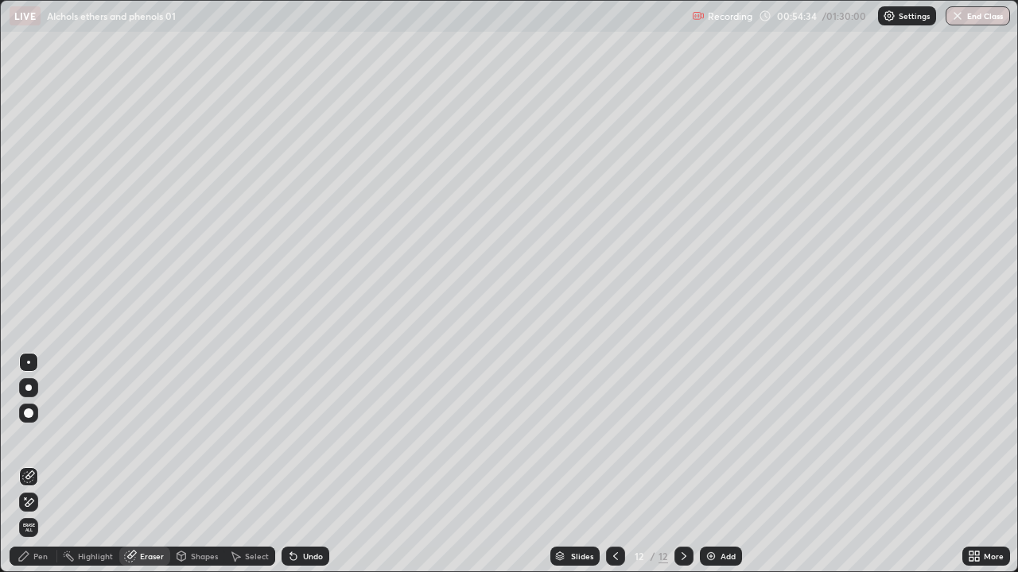
click at [39, 487] on div "Pen" at bounding box center [40, 556] width 14 height 8
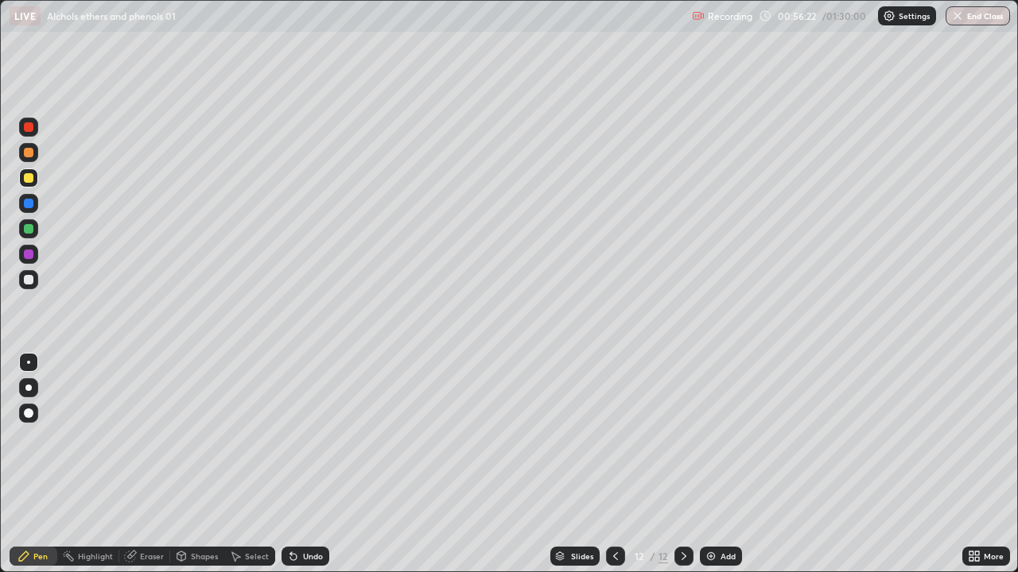
click at [405, 487] on div "Slides 12 / 12 Add" at bounding box center [645, 557] width 633 height 32
click at [731, 487] on div "Add" at bounding box center [727, 556] width 15 height 8
click at [29, 153] on div at bounding box center [29, 153] width 10 height 10
click at [713, 487] on img at bounding box center [710, 556] width 13 height 13
click at [27, 180] on div at bounding box center [29, 178] width 10 height 10
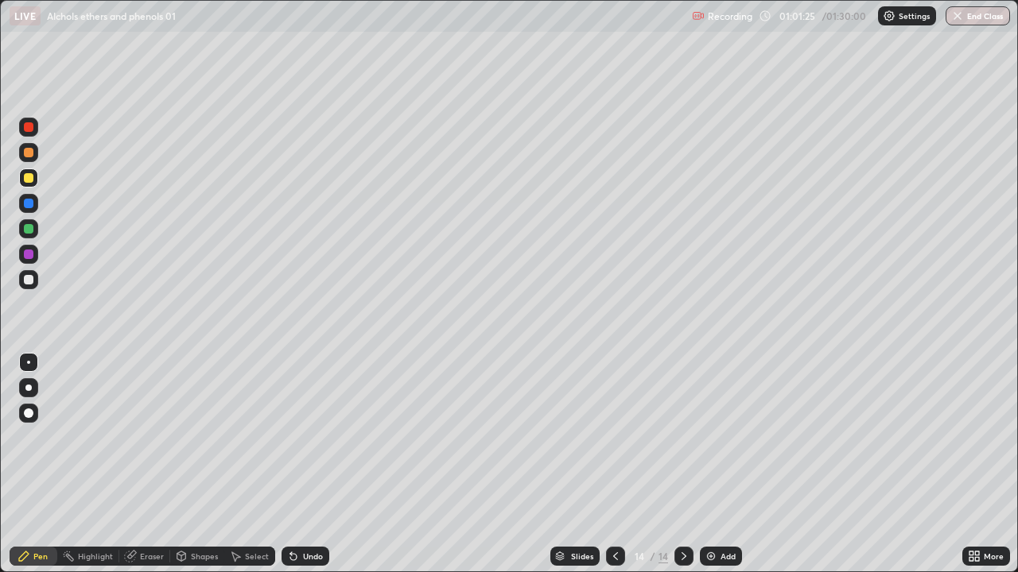
click at [151, 487] on div "Eraser" at bounding box center [152, 556] width 24 height 8
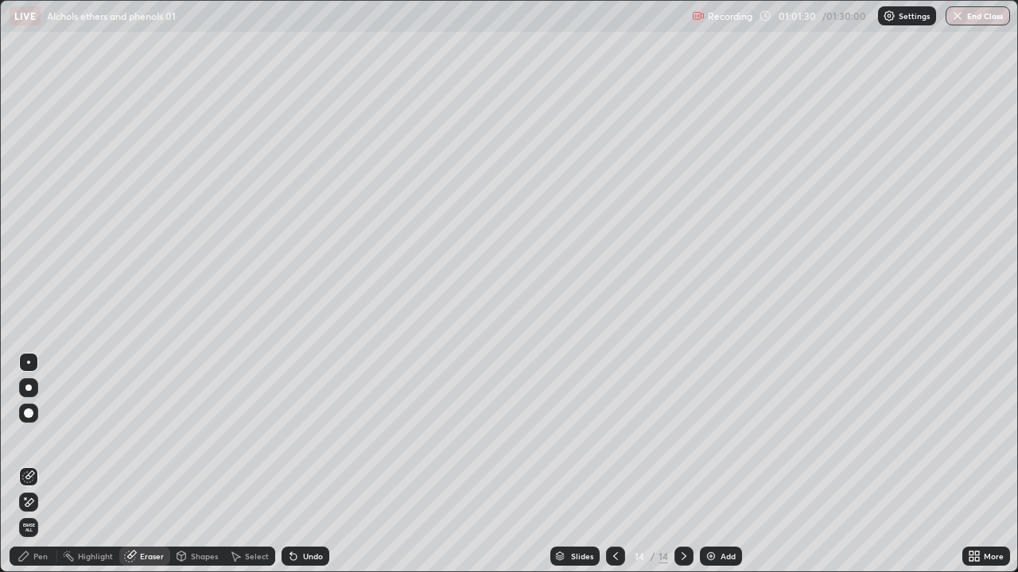
click at [36, 487] on div "Pen" at bounding box center [34, 556] width 48 height 19
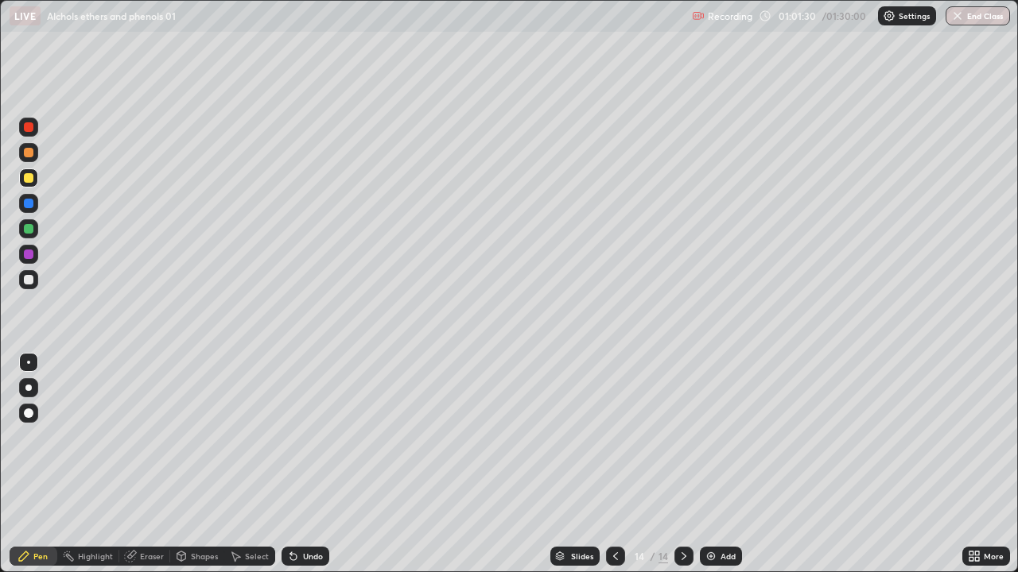
click at [29, 155] on div at bounding box center [29, 153] width 10 height 10
click at [520, 487] on div "Slides 14 / 14 Add" at bounding box center [645, 557] width 633 height 32
click at [614, 487] on icon at bounding box center [615, 556] width 13 height 13
click at [613, 487] on icon at bounding box center [615, 556] width 5 height 8
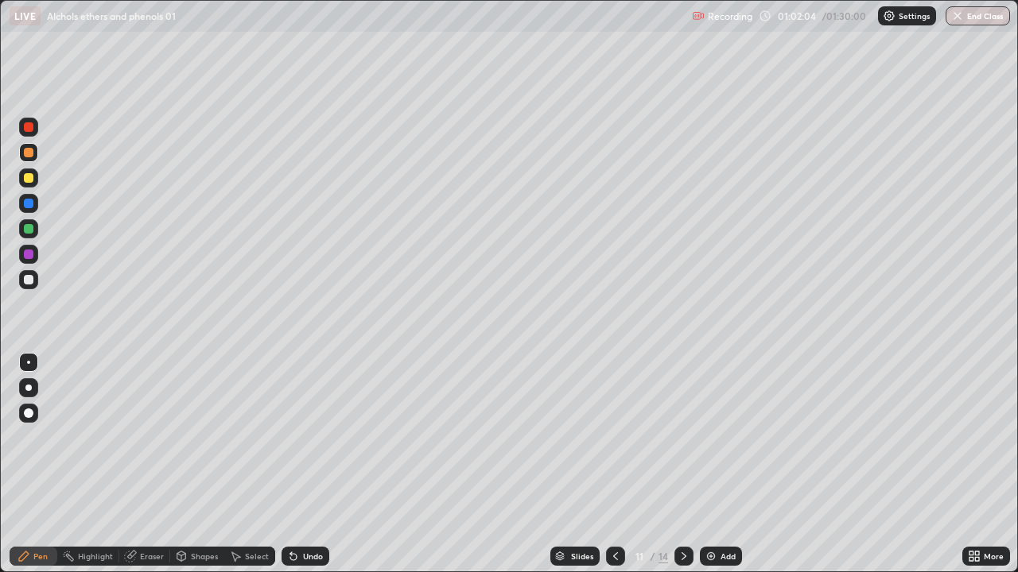
click at [613, 487] on icon at bounding box center [615, 556] width 5 height 8
click at [614, 487] on icon at bounding box center [615, 556] width 13 height 13
click at [682, 487] on icon at bounding box center [683, 556] width 13 height 13
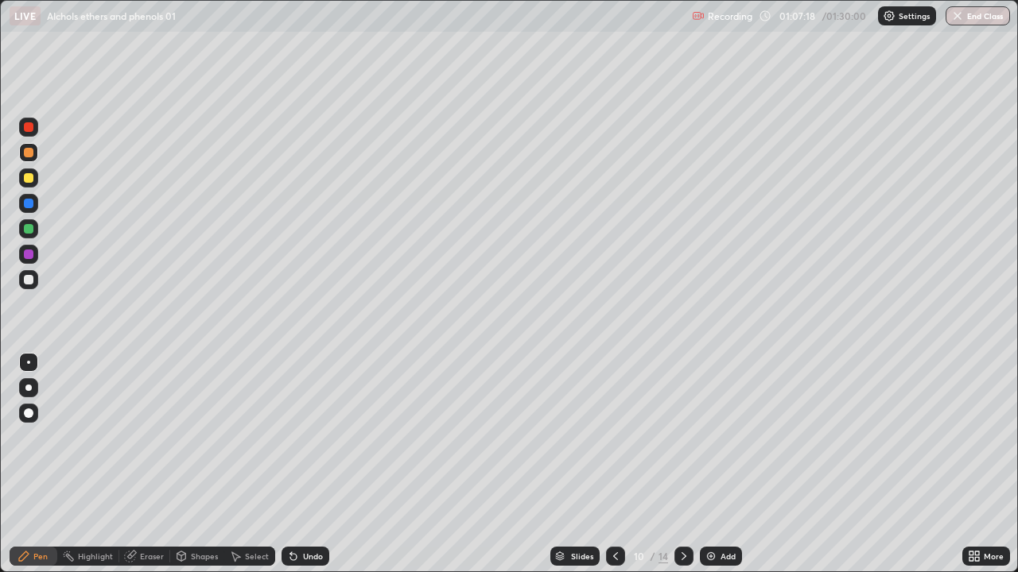
click at [683, 487] on icon at bounding box center [683, 556] width 13 height 13
click at [680, 487] on icon at bounding box center [683, 556] width 13 height 13
click at [682, 487] on icon at bounding box center [683, 556] width 5 height 8
click at [682, 487] on icon at bounding box center [683, 556] width 13 height 13
click at [715, 487] on img at bounding box center [710, 556] width 13 height 13
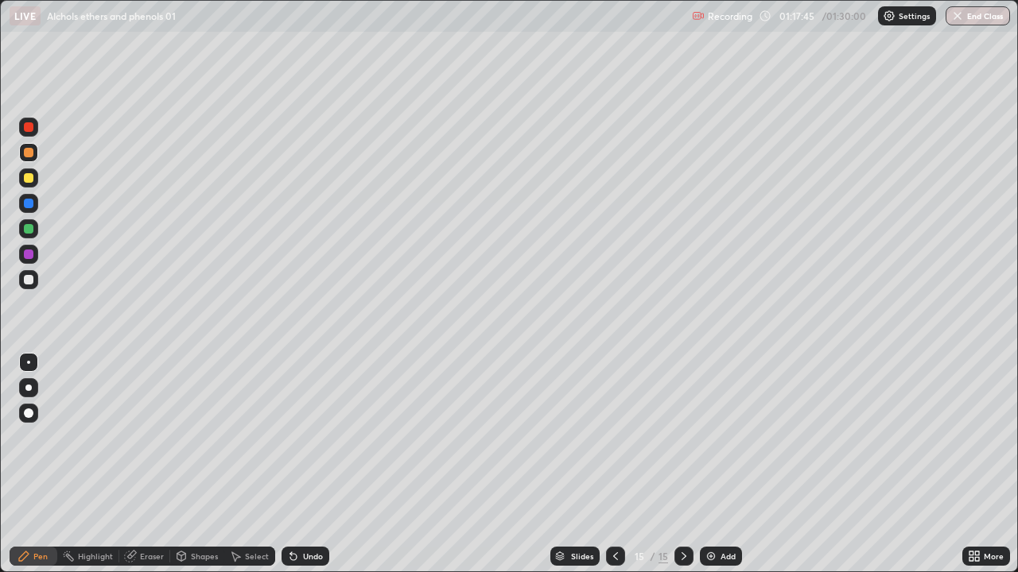
click at [142, 487] on div "Eraser" at bounding box center [152, 556] width 24 height 8
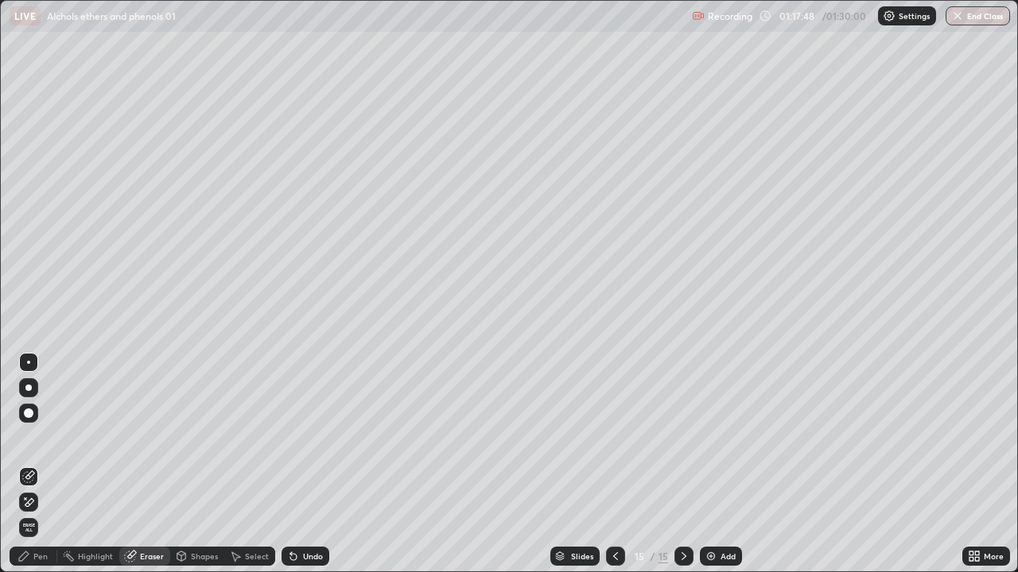
click at [37, 487] on div "Pen" at bounding box center [40, 556] width 14 height 8
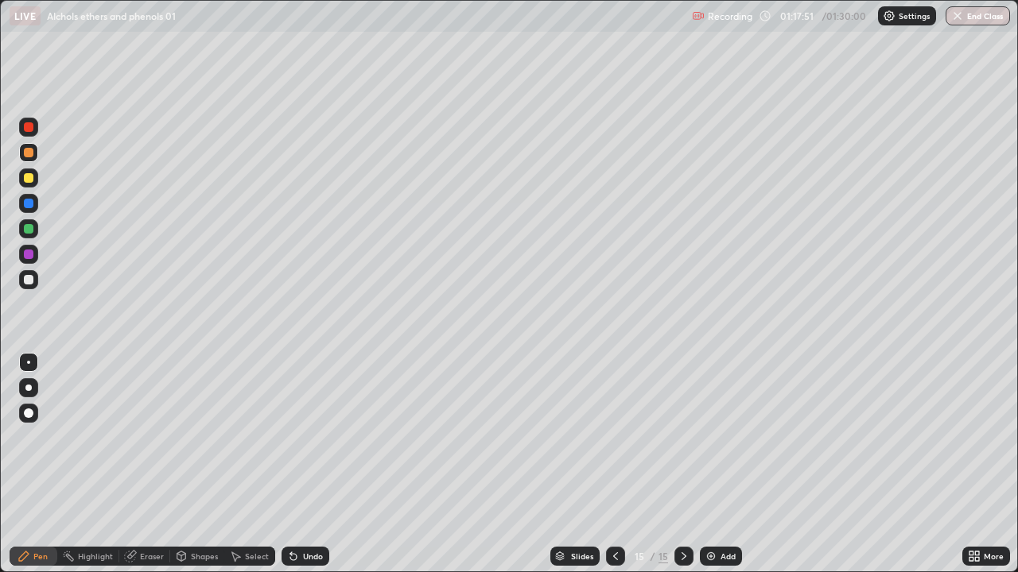
click at [144, 487] on div "Eraser" at bounding box center [152, 556] width 24 height 8
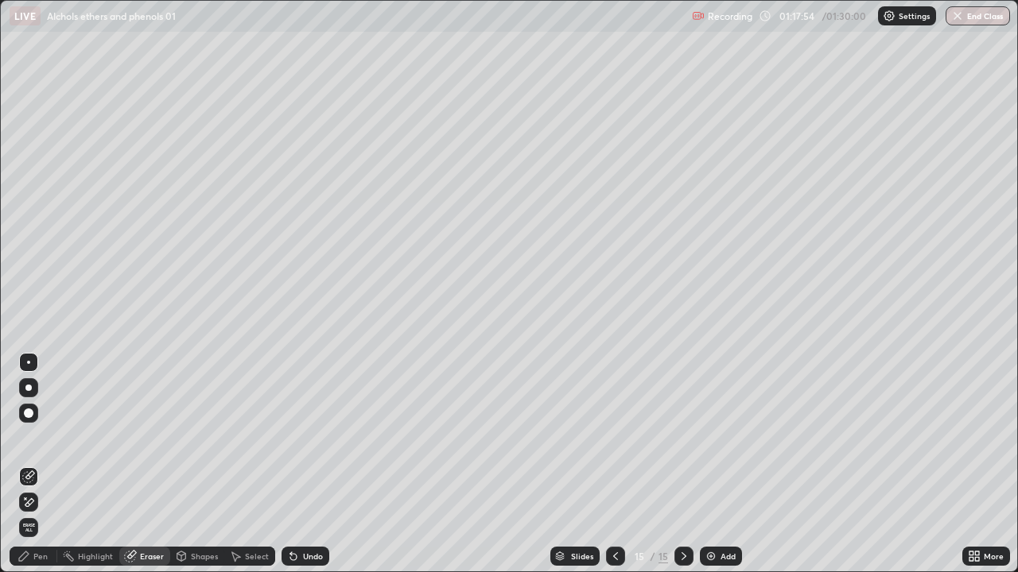
click at [34, 487] on div "Pen" at bounding box center [40, 556] width 14 height 8
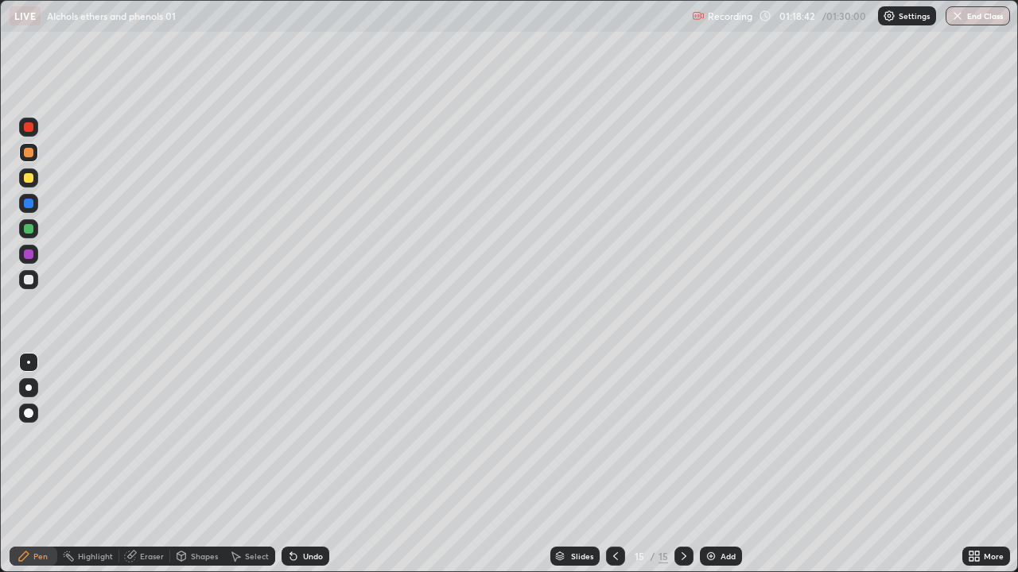
click at [152, 487] on div "Eraser" at bounding box center [152, 556] width 24 height 8
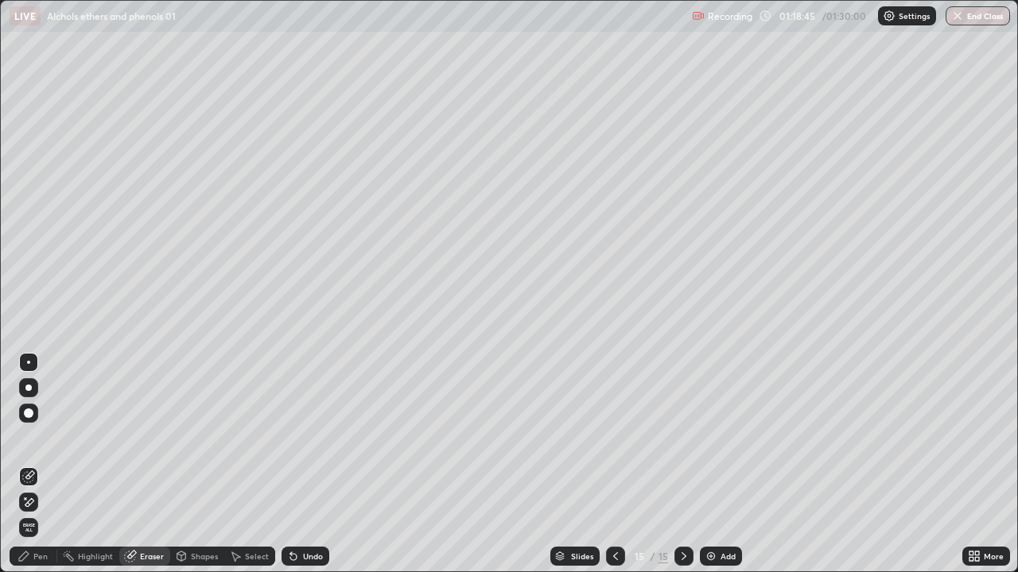
click at [45, 487] on div "Pen" at bounding box center [40, 556] width 14 height 8
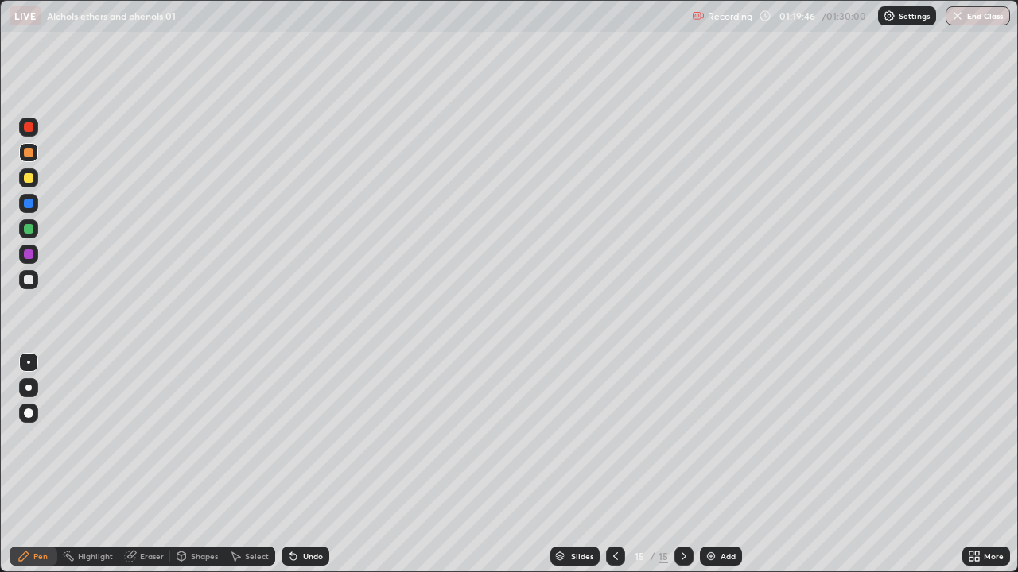
click at [146, 487] on div "Eraser" at bounding box center [152, 556] width 24 height 8
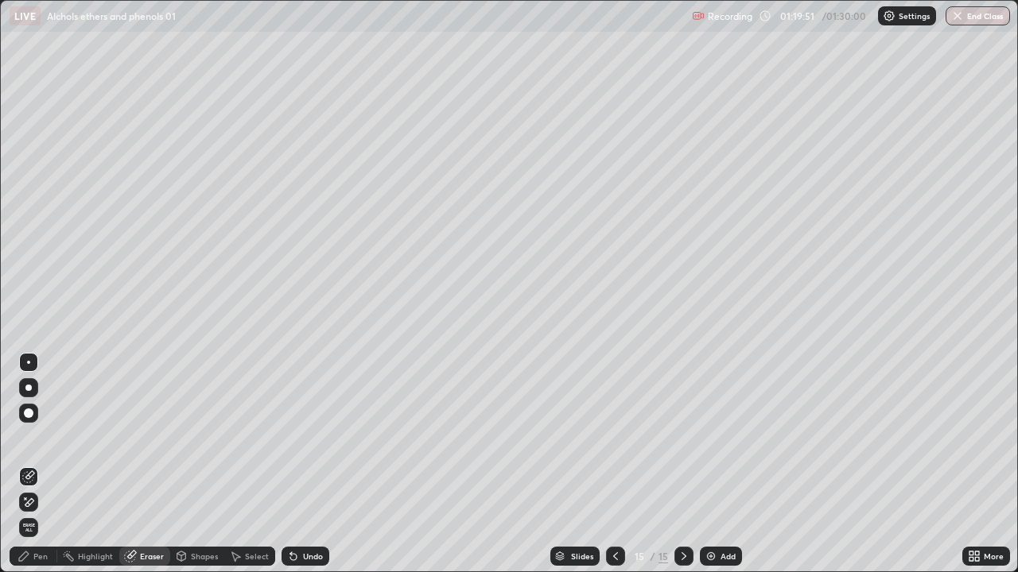
click at [42, 487] on div "Pen" at bounding box center [40, 556] width 14 height 8
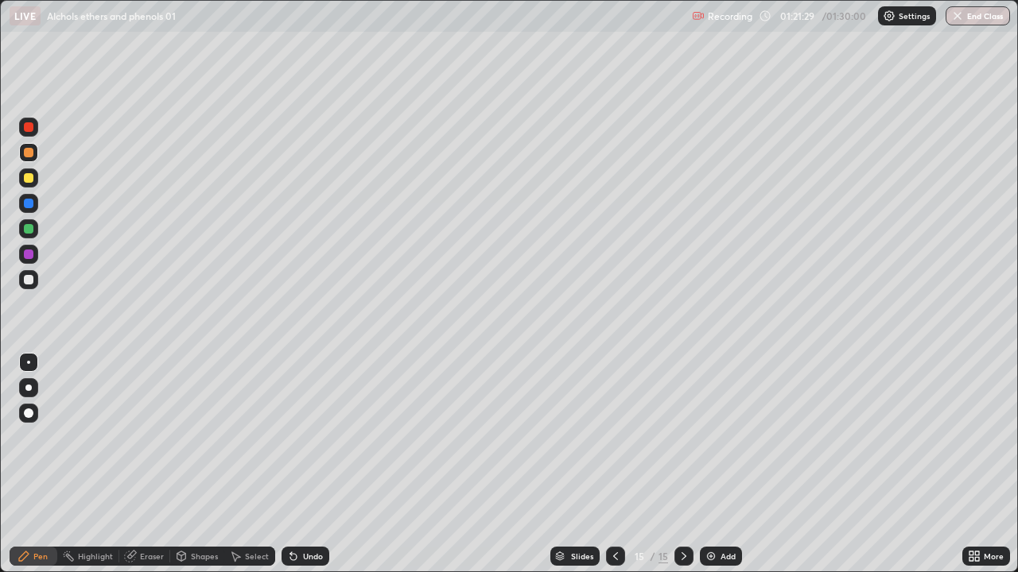
click at [723, 487] on div "Add" at bounding box center [727, 556] width 15 height 8
click at [615, 487] on icon at bounding box center [615, 556] width 13 height 13
click at [735, 487] on div "Add" at bounding box center [721, 556] width 42 height 19
click at [614, 487] on icon at bounding box center [615, 556] width 13 height 13
click at [613, 487] on icon at bounding box center [615, 556] width 5 height 8
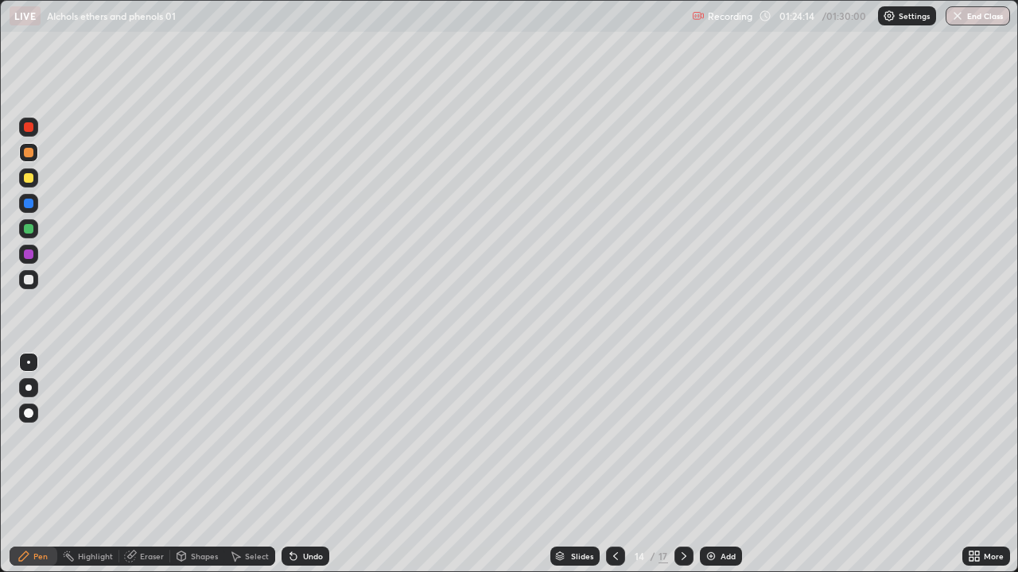
click at [683, 487] on icon at bounding box center [683, 556] width 13 height 13
click at [682, 487] on icon at bounding box center [683, 556] width 5 height 8
click at [29, 175] on div at bounding box center [29, 178] width 10 height 10
click at [29, 153] on div at bounding box center [29, 153] width 10 height 10
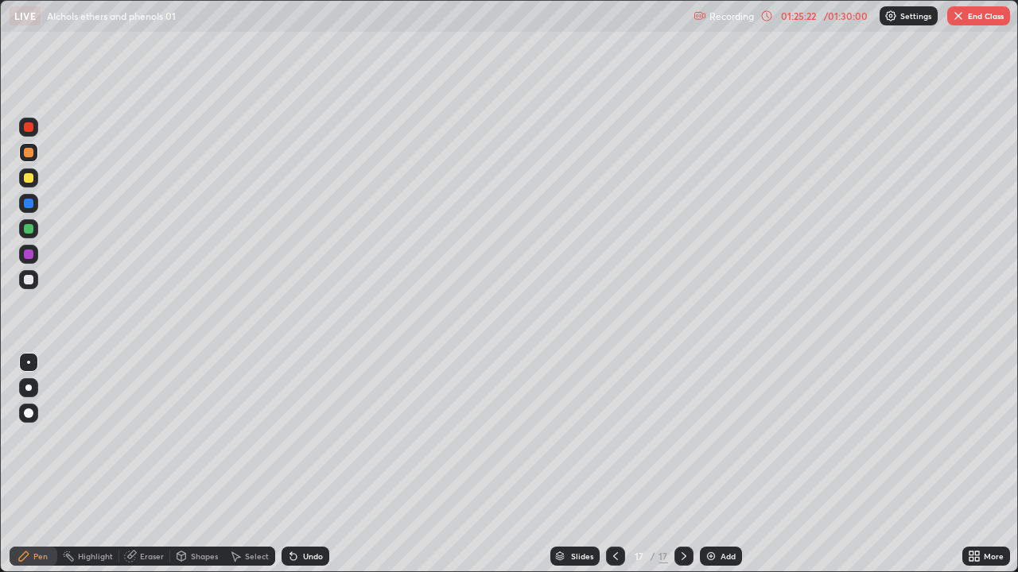
click at [147, 487] on div "Eraser" at bounding box center [152, 556] width 24 height 8
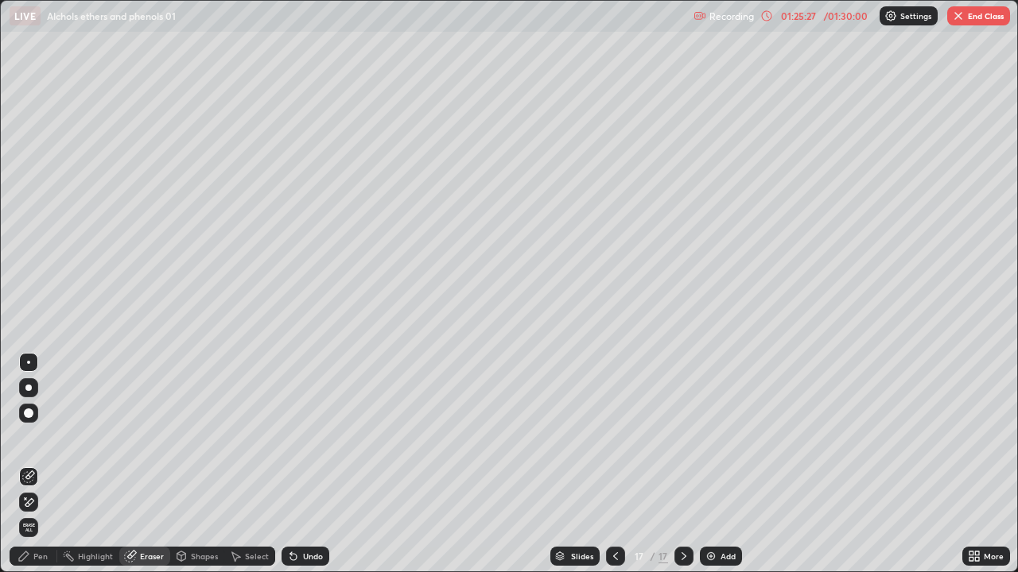
click at [38, 487] on div "Pen" at bounding box center [40, 556] width 14 height 8
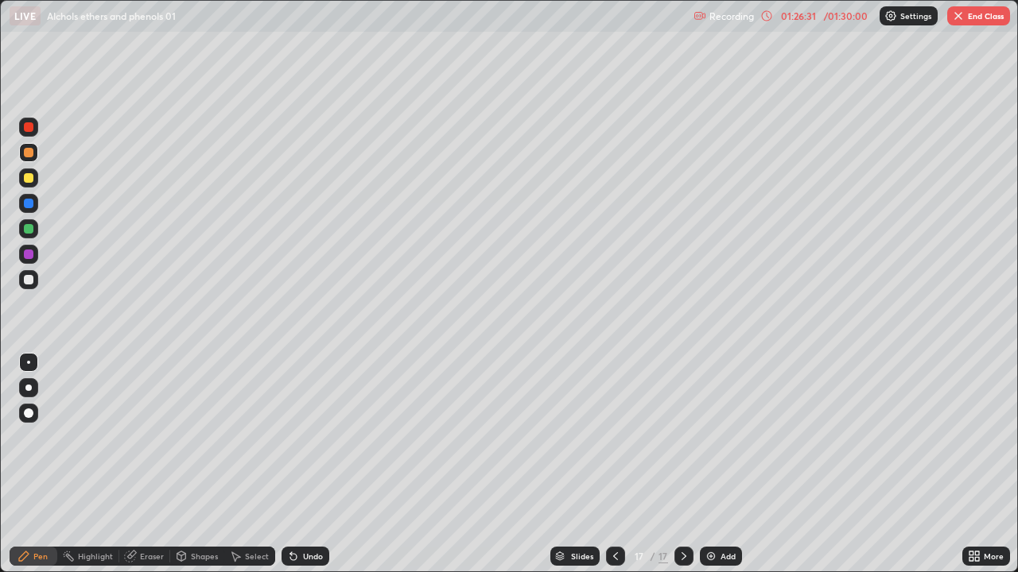
click at [614, 487] on icon at bounding box center [615, 556] width 13 height 13
click at [33, 180] on div at bounding box center [29, 178] width 10 height 10
click at [148, 487] on div "Eraser" at bounding box center [152, 556] width 24 height 8
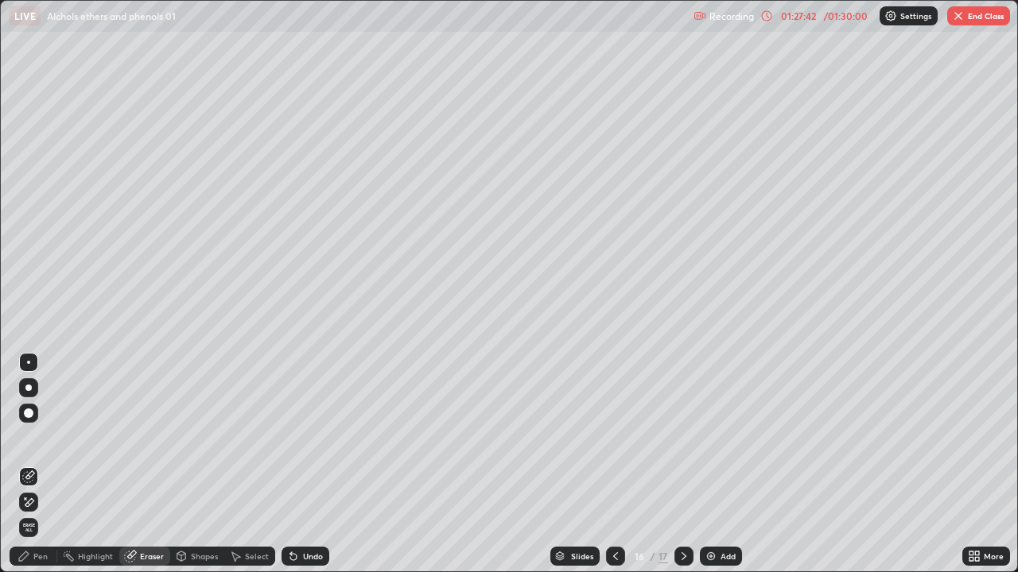
click at [34, 487] on div "Pen" at bounding box center [40, 556] width 14 height 8
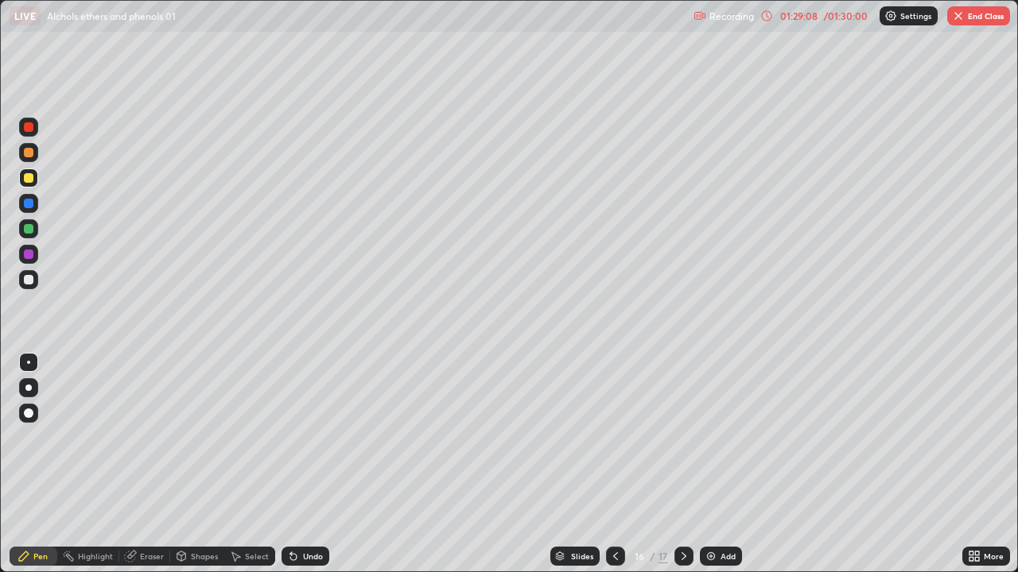
click at [614, 487] on icon at bounding box center [615, 556] width 13 height 13
click at [684, 487] on icon at bounding box center [683, 556] width 13 height 13
click at [680, 487] on icon at bounding box center [683, 556] width 13 height 13
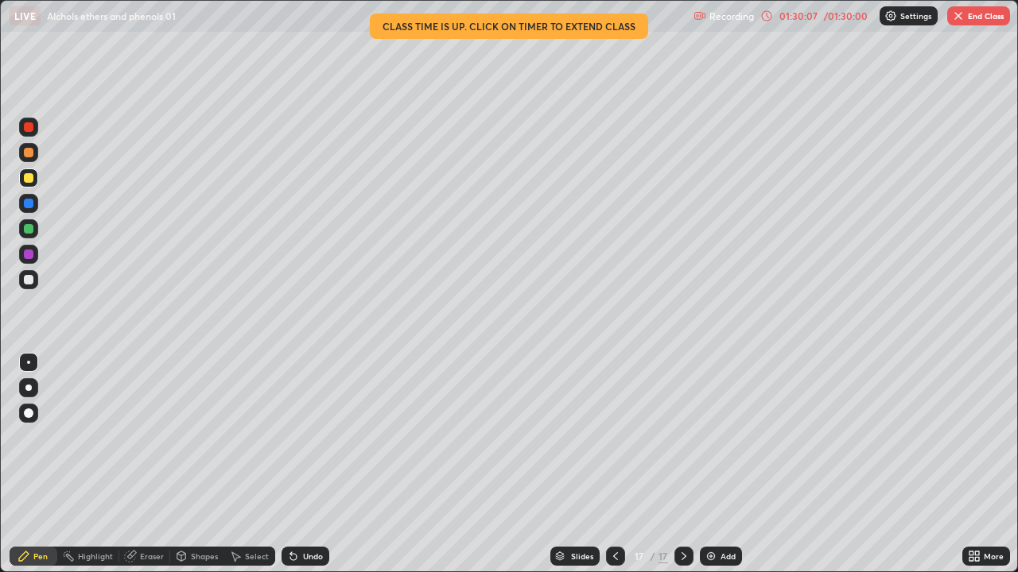
click at [681, 487] on icon at bounding box center [683, 556] width 5 height 8
click at [683, 487] on icon at bounding box center [683, 556] width 13 height 13
click at [682, 487] on icon at bounding box center [683, 556] width 13 height 13
click at [606, 487] on div at bounding box center [615, 556] width 19 height 19
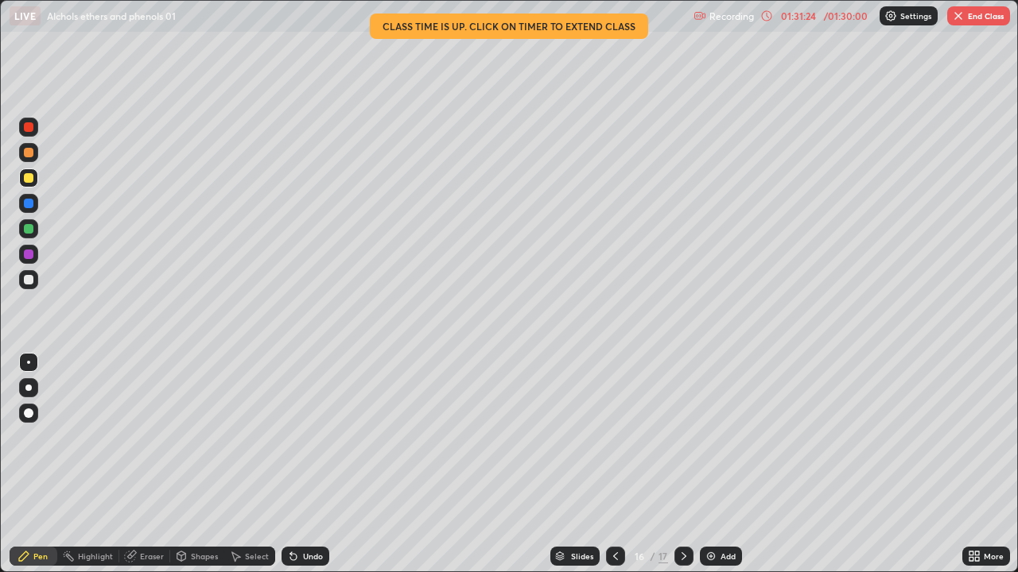
click at [824, 25] on button "End Class" at bounding box center [978, 15] width 63 height 19
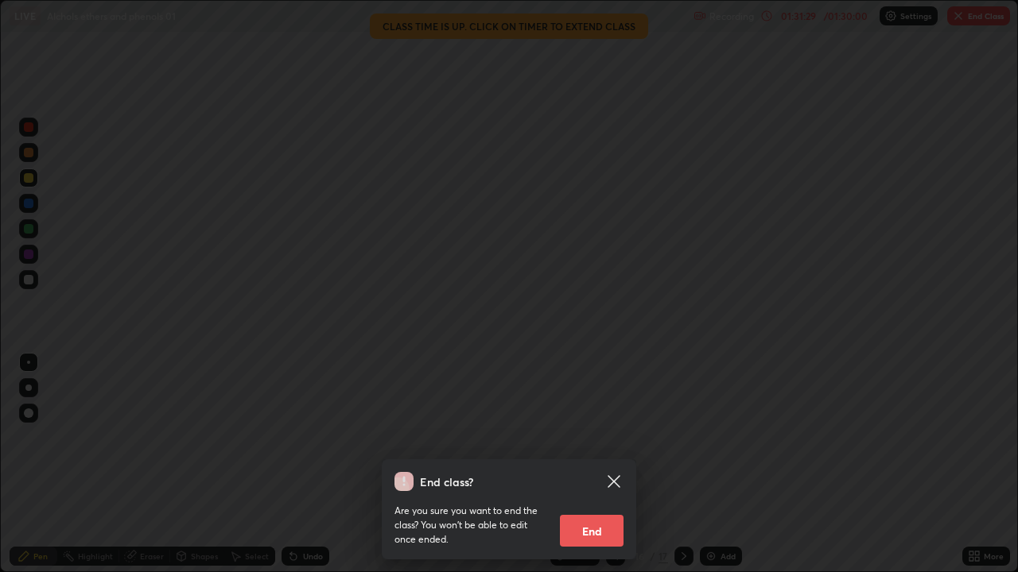
click at [597, 487] on button "End" at bounding box center [592, 531] width 64 height 32
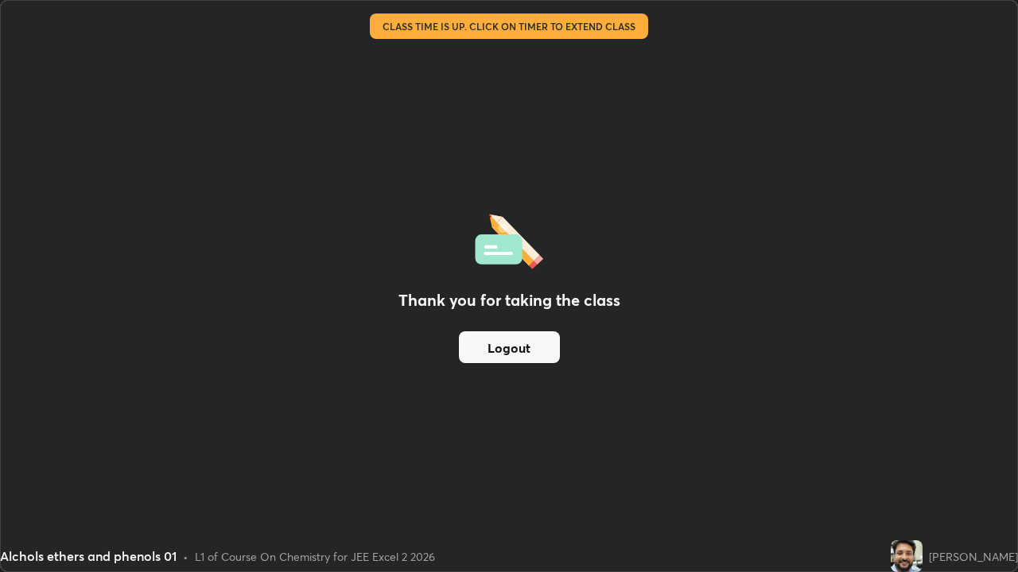
click at [532, 350] on button "Logout" at bounding box center [509, 347] width 101 height 32
